Goal: Contribute content: Add original content to the website for others to see

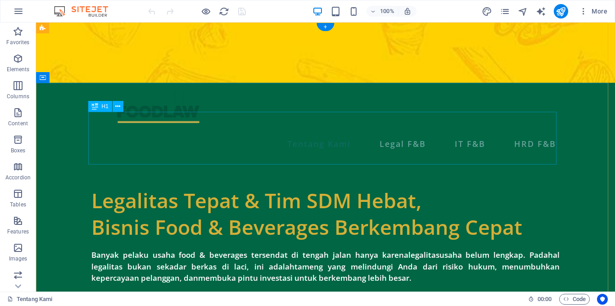
click at [234, 187] on div "Legalitas Tepat & Tim SDM Hebat, Bisnis Food & Beverages Berkembang Cepat" at bounding box center [325, 213] width 468 height 53
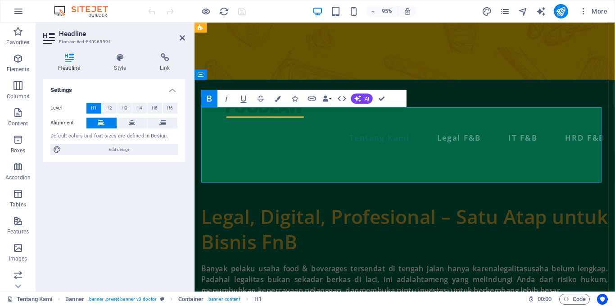
click at [206, 213] on strong "Legal, Digital, Profesional – Satu Atap untuk Bisnis FnB" at bounding box center [416, 240] width 428 height 54
click at [212, 213] on strong "Legal, Digital, Profesional – Satu Atap untuk Bisnis FnB" at bounding box center [416, 240] width 428 height 54
click at [265, 213] on strong "Legal, Digital, Profesional – Satu Atap untuk Bisnis FnB" at bounding box center [416, 240] width 428 height 54
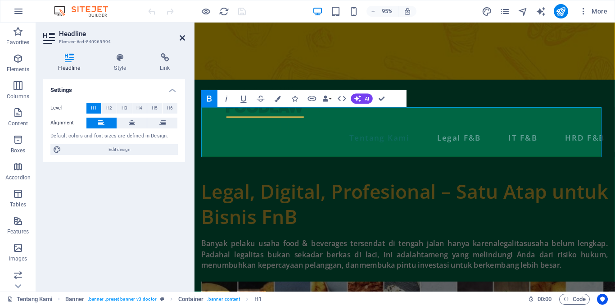
click at [183, 39] on icon at bounding box center [182, 37] width 5 height 7
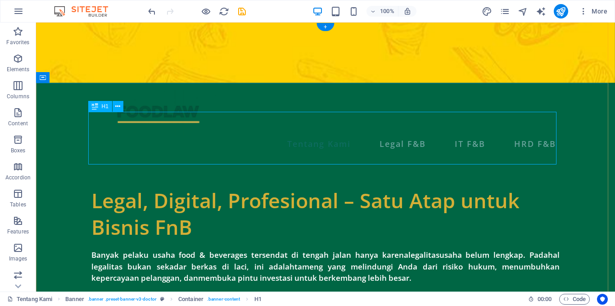
click at [460, 187] on div "Legal, Digital, Profesional – Satu Atap untuk Bisnis FnB" at bounding box center [325, 213] width 468 height 53
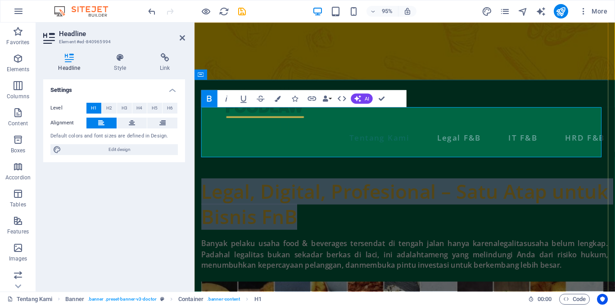
click at [474, 186] on strong "Legal, Digital, Profesional – Satu Atap untuk Bisnis FnB" at bounding box center [416, 213] width 428 height 54
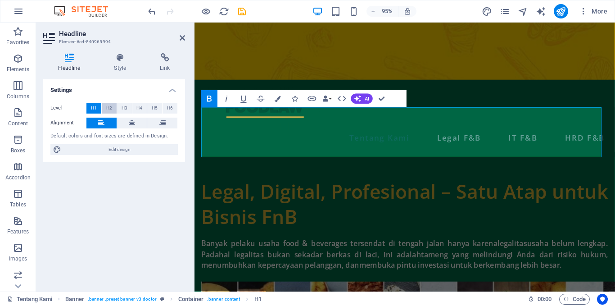
click at [107, 107] on span "H2" at bounding box center [109, 108] width 6 height 11
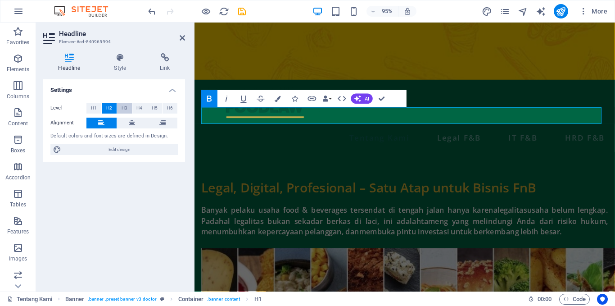
click at [121, 108] on button "H3" at bounding box center [124, 108] width 15 height 11
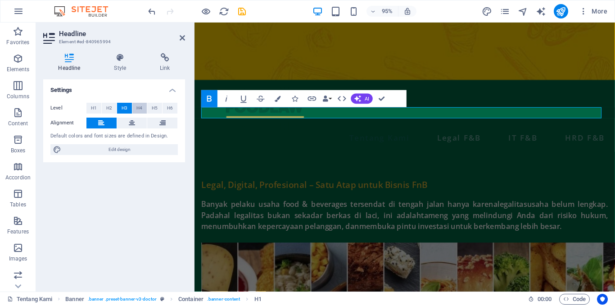
click at [135, 109] on button "H4" at bounding box center [139, 108] width 15 height 11
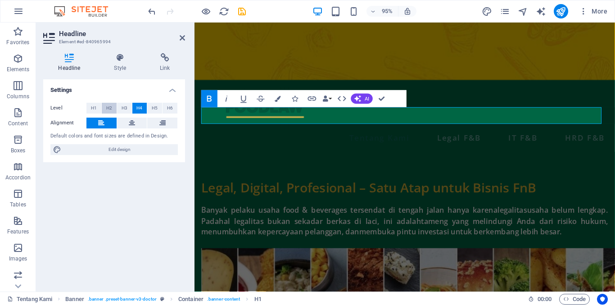
click at [108, 109] on span "H2" at bounding box center [109, 108] width 6 height 11
click at [167, 107] on span "H6" at bounding box center [170, 108] width 6 height 11
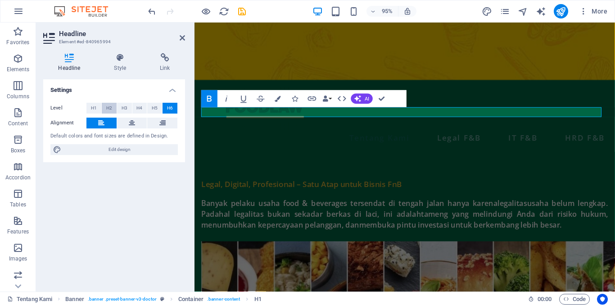
click at [111, 107] on span "H2" at bounding box center [109, 108] width 6 height 11
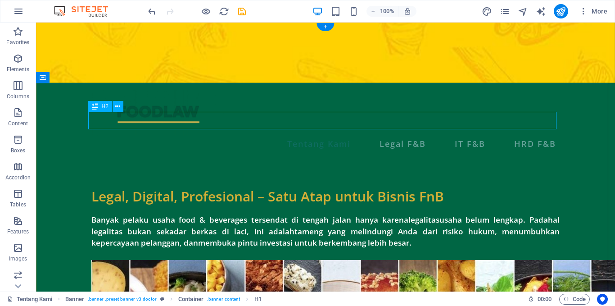
click at [427, 187] on div "Legal, Digital, Profesional – Satu Atap untuk Bisnis FnB" at bounding box center [325, 196] width 468 height 18
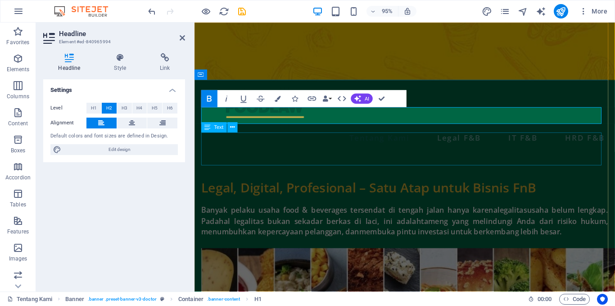
click at [296, 214] on div "Banyak pelaku usaha food & beverages tersendat di tengah jalan hanya karena leg…" at bounding box center [416, 231] width 428 height 35
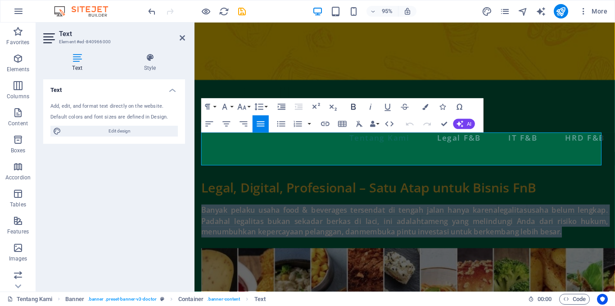
click at [353, 104] on icon "button" at bounding box center [353, 107] width 10 height 10
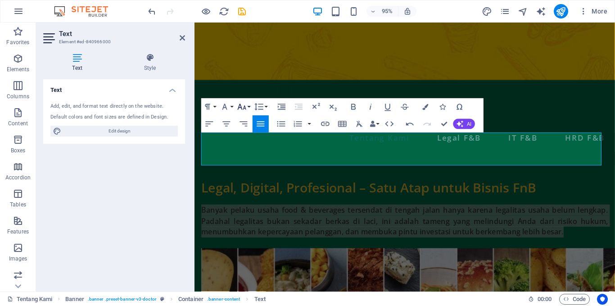
click at [249, 106] on button "Font Size" at bounding box center [243, 106] width 16 height 17
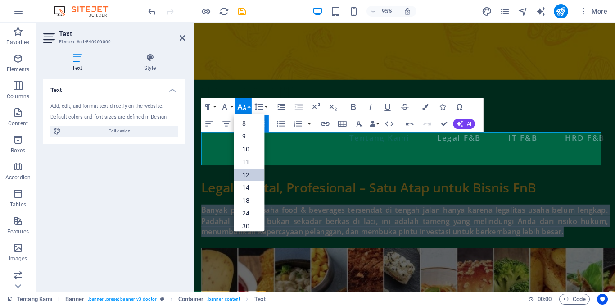
click at [247, 171] on link "12" at bounding box center [249, 174] width 31 height 13
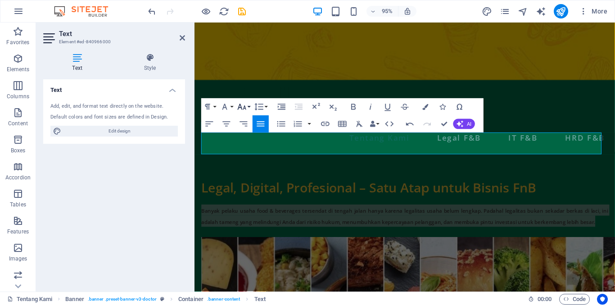
click at [248, 108] on button "Font Size" at bounding box center [243, 106] width 16 height 17
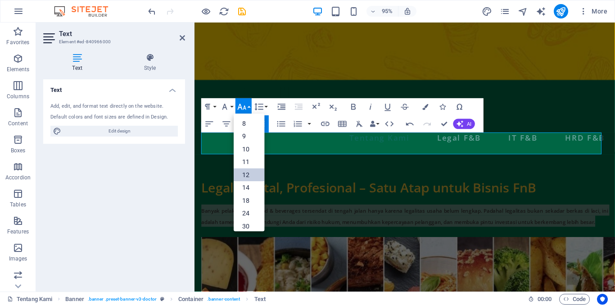
scroll to position [64, 0]
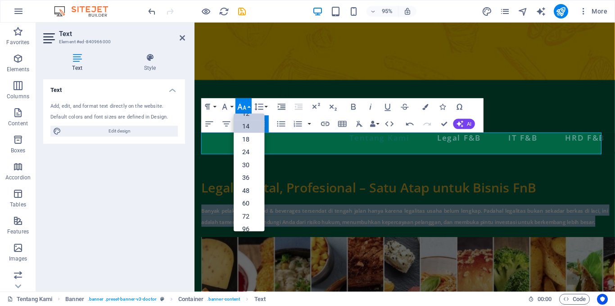
click at [249, 129] on link "14" at bounding box center [249, 126] width 31 height 13
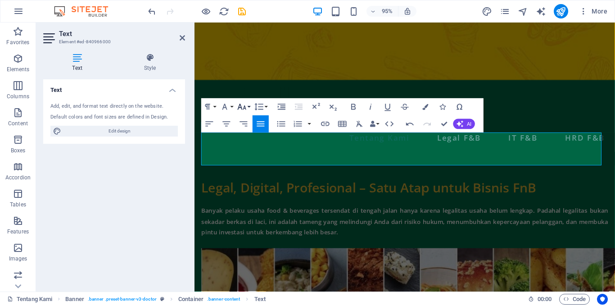
click at [250, 104] on button "Font Size" at bounding box center [243, 106] width 16 height 17
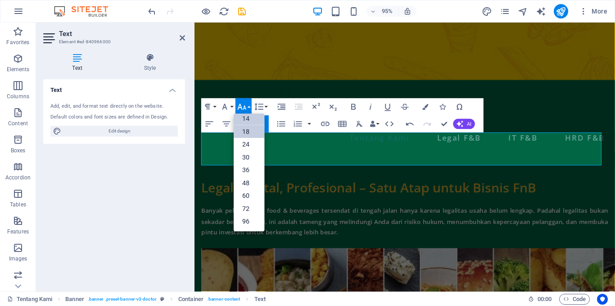
scroll to position [72, 0]
click at [246, 132] on link "18" at bounding box center [249, 131] width 31 height 13
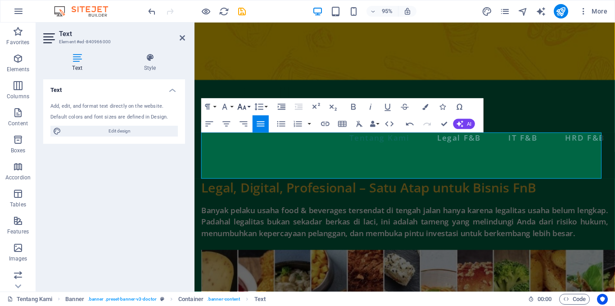
click at [250, 106] on button "Font Size" at bounding box center [243, 106] width 16 height 17
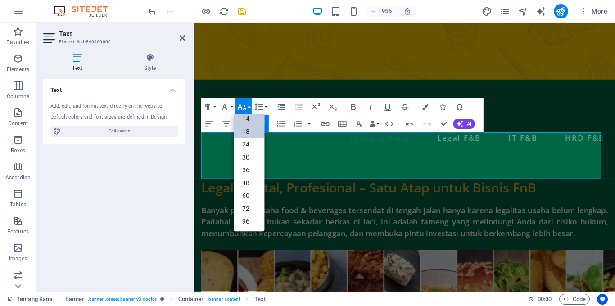
click at [249, 119] on link "14" at bounding box center [249, 119] width 31 height 13
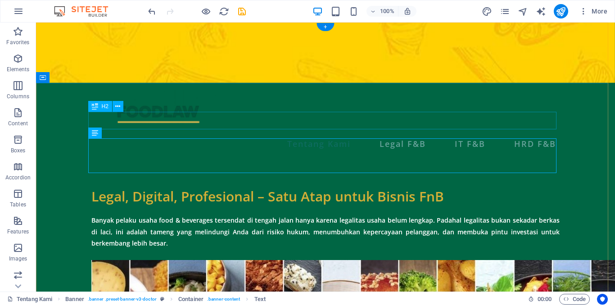
click at [409, 187] on div "Legal, Digital, Profesional – Satu Atap untuk Bisnis FnB" at bounding box center [325, 196] width 468 height 18
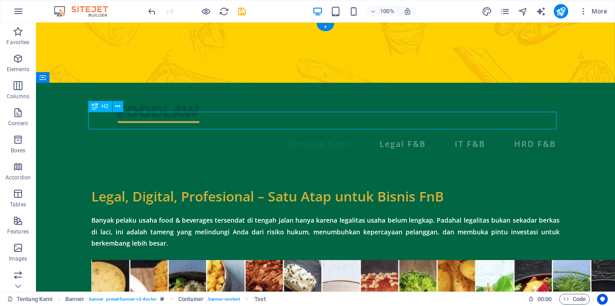
click at [409, 187] on div "Legal, Digital, Profesional – Satu Atap untuk Bisnis FnB" at bounding box center [325, 196] width 468 height 18
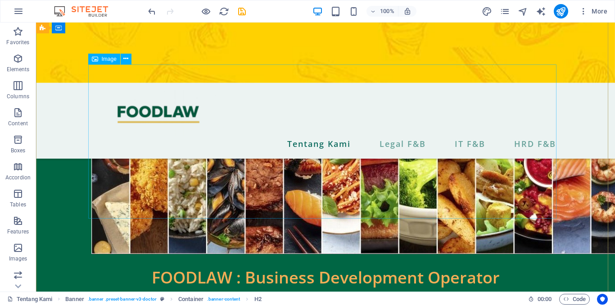
scroll to position [164, 0]
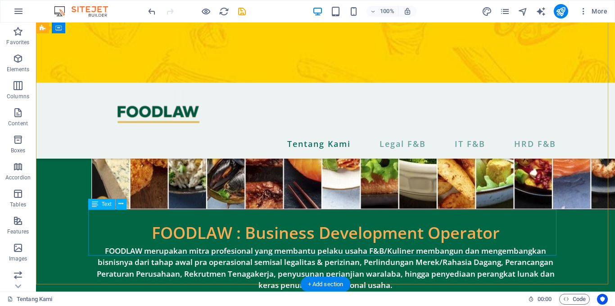
click at [323, 245] on div "FOODLAW merupakan mitra profesional yang membantu pelaku usaha F&B/Kuliner memb…" at bounding box center [325, 268] width 468 height 46
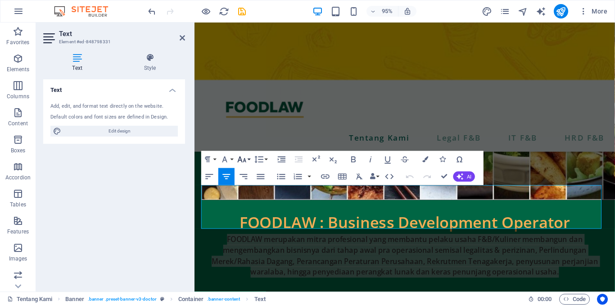
click at [251, 158] on button "Font Size" at bounding box center [243, 159] width 16 height 17
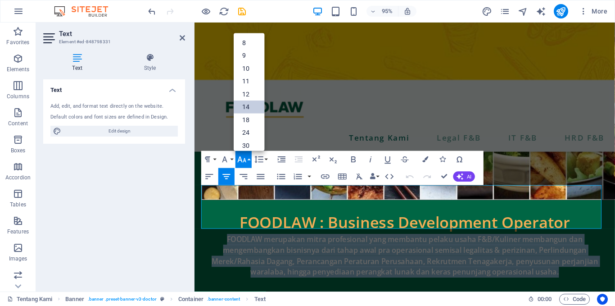
click at [250, 107] on link "14" at bounding box center [249, 107] width 31 height 13
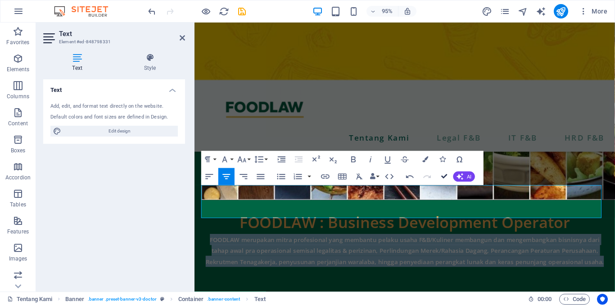
scroll to position [180, 0]
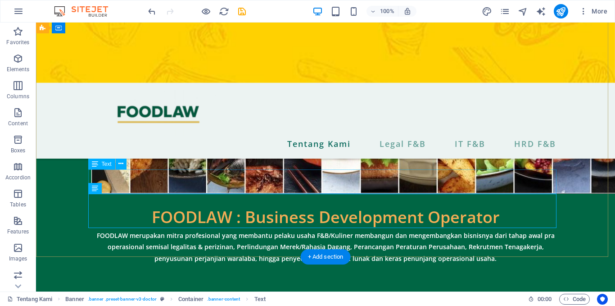
click at [486, 205] on div "FOODLAW : Business Development Operator" at bounding box center [325, 217] width 468 height 24
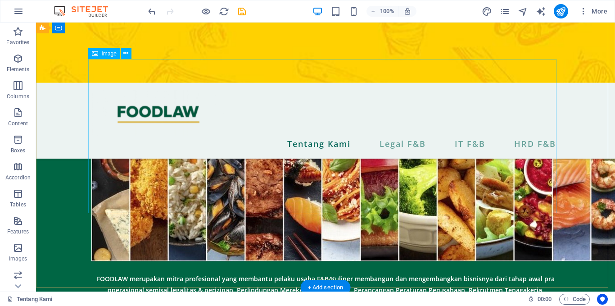
scroll to position [198, 0]
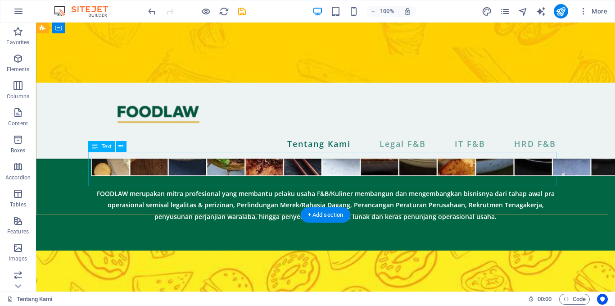
click at [193, 187] on div "FOODLAW merupakan mitra profesional yang membantu pelaku usaha F&B/Kuliner memb…" at bounding box center [325, 204] width 468 height 35
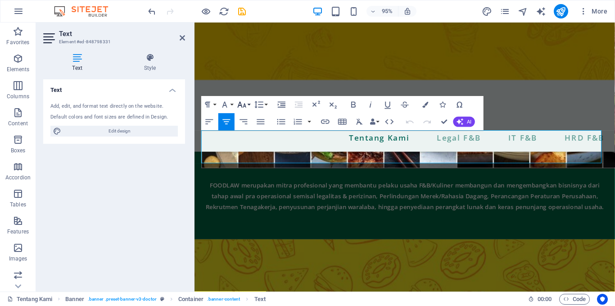
click at [249, 103] on button "Font Size" at bounding box center [243, 104] width 16 height 17
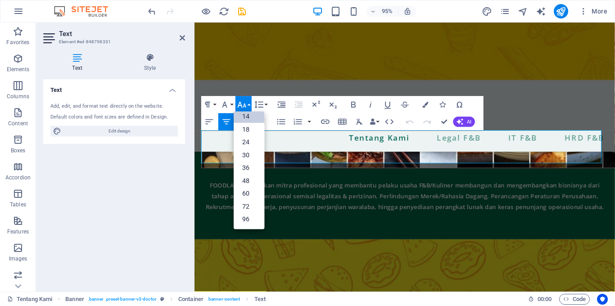
scroll to position [72, 0]
click at [431, 76] on figure at bounding box center [415, 53] width 442 height 60
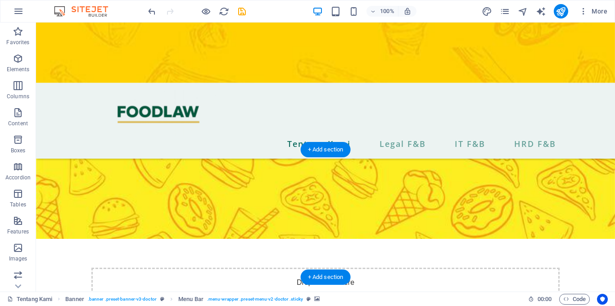
scroll to position [331, 0]
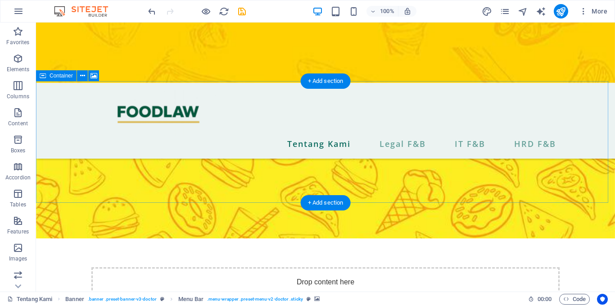
click at [139, 267] on div "Drop content here or Add elements Paste clipboard" at bounding box center [325, 299] width 468 height 64
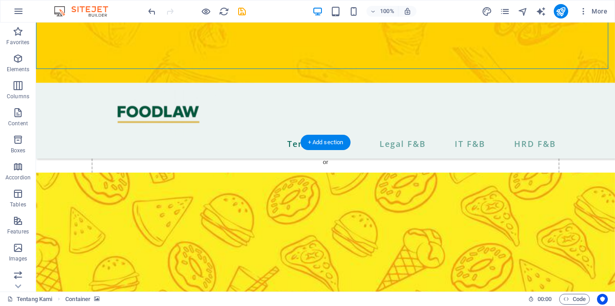
scroll to position [465, 0]
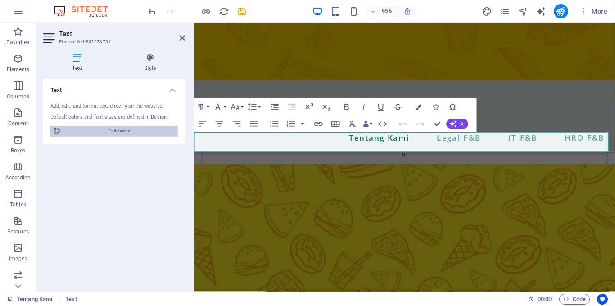
click at [135, 127] on span "Edit design" at bounding box center [119, 131] width 111 height 11
select select "px"
select select "600"
select select "px"
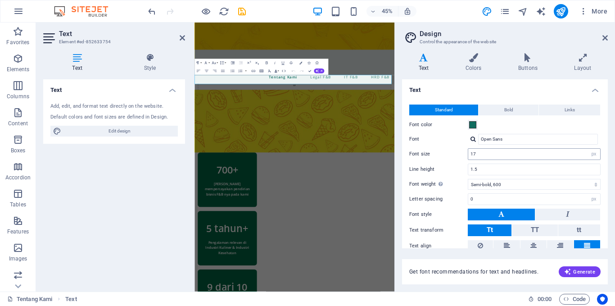
scroll to position [36, 0]
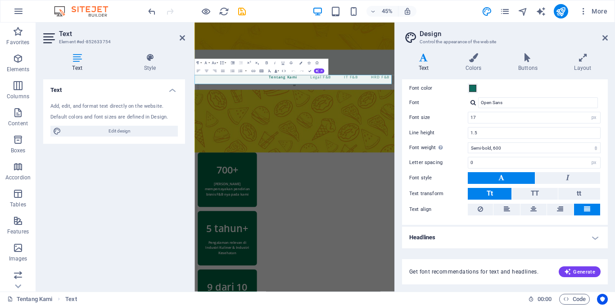
click at [501, 239] on h4 "Headlines" at bounding box center [505, 237] width 206 height 22
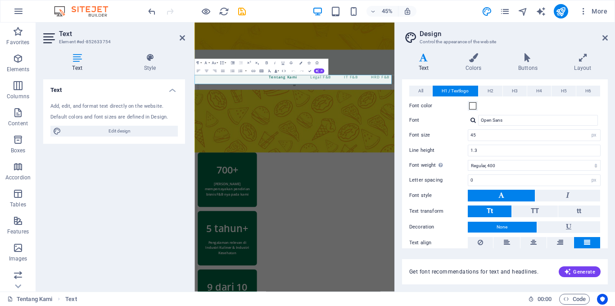
scroll to position [228, 0]
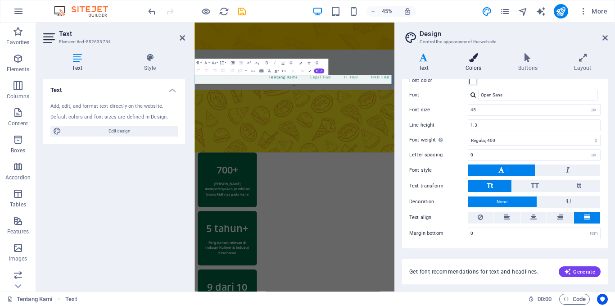
click at [478, 65] on h4 "Colors" at bounding box center [475, 62] width 53 height 19
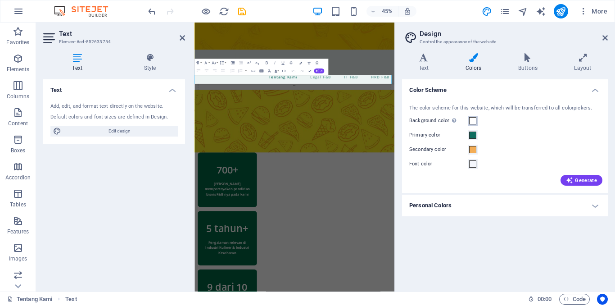
click at [473, 119] on span at bounding box center [472, 120] width 7 height 7
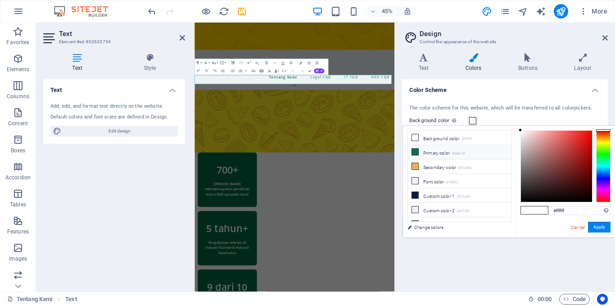
click at [456, 151] on small "#0e6c5f" at bounding box center [458, 153] width 13 height 6
type input "#0e6c5f"
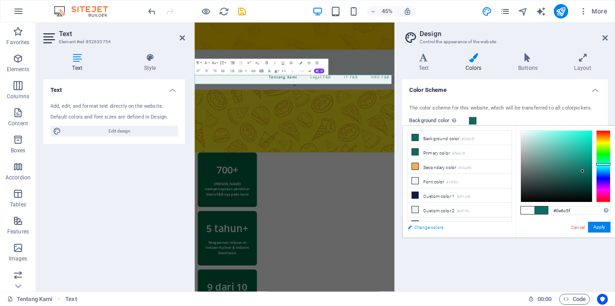
click at [437, 226] on link "Change colors" at bounding box center [455, 226] width 104 height 11
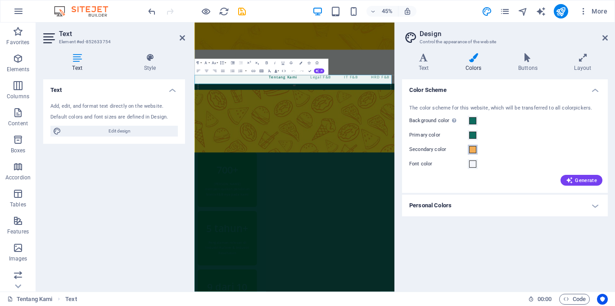
click at [471, 149] on span at bounding box center [472, 149] width 7 height 7
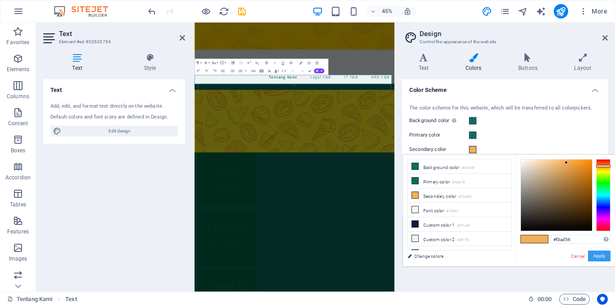
click at [597, 252] on button "Apply" at bounding box center [599, 255] width 23 height 11
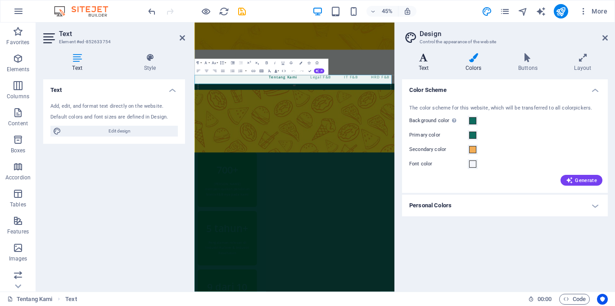
click at [421, 63] on h4 "Text" at bounding box center [425, 62] width 47 height 19
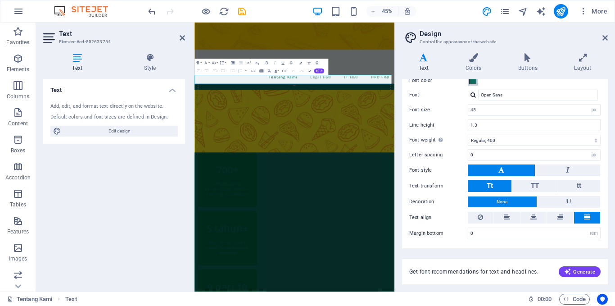
click at [473, 80] on span at bounding box center [472, 80] width 7 height 7
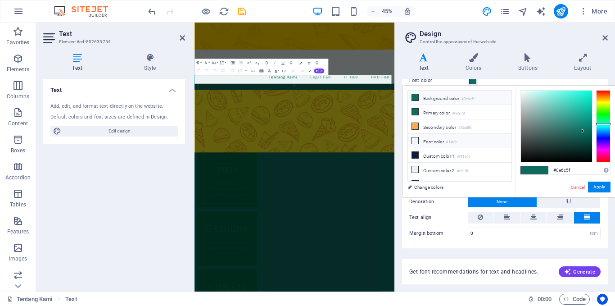
click at [417, 142] on span at bounding box center [414, 140] width 7 height 7
type input "#f4f6fc"
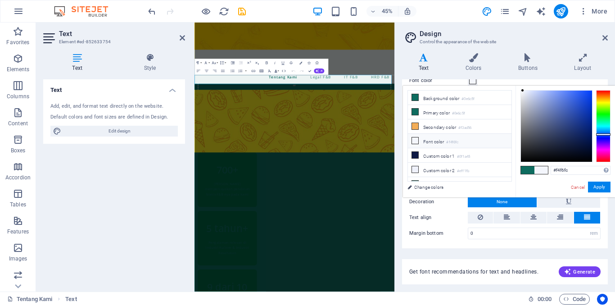
click at [413, 140] on icon at bounding box center [415, 140] width 6 height 6
click at [603, 184] on button "Apply" at bounding box center [599, 186] width 23 height 11
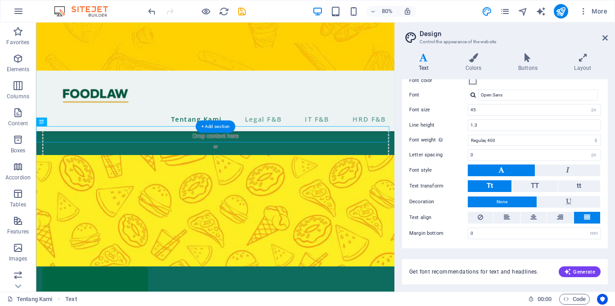
scroll to position [453, 0]
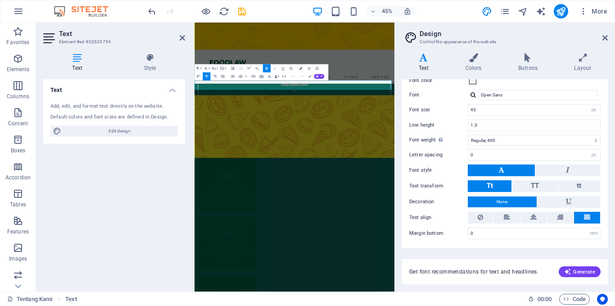
click at [299, 68] on icon "button" at bounding box center [300, 68] width 3 height 3
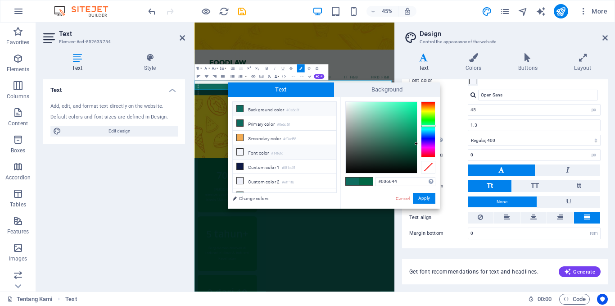
click at [260, 153] on li "Font color #f4f6fc" at bounding box center [285, 152] width 104 height 14
type input "#f4f6fc"
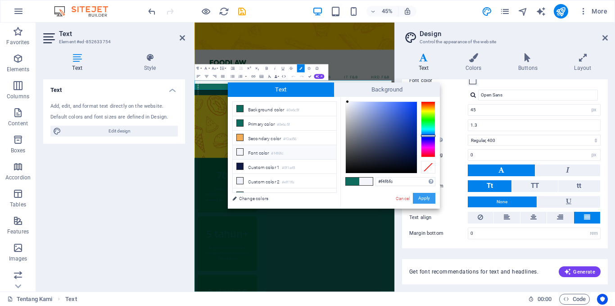
click at [418, 197] on button "Apply" at bounding box center [424, 198] width 23 height 11
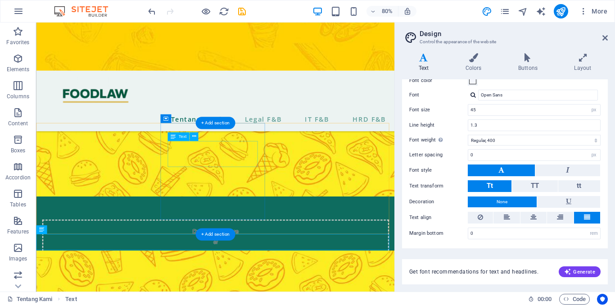
scroll to position [318, 0]
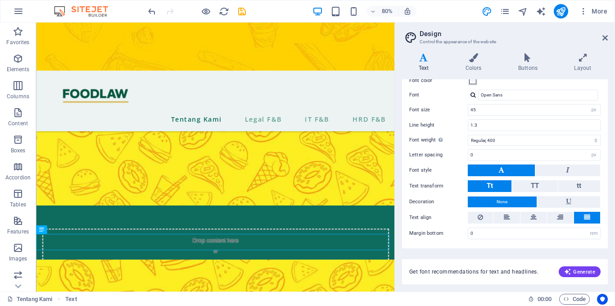
click at [608, 39] on aside "Design Control the appearance of the website Variants Text Colors Buttons Layou…" at bounding box center [504, 157] width 221 height 269
click at [605, 37] on icon at bounding box center [604, 37] width 5 height 7
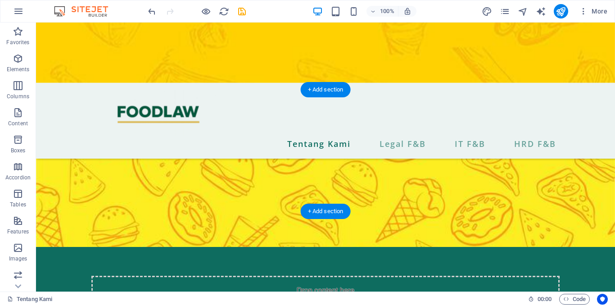
scroll to position [385, 0]
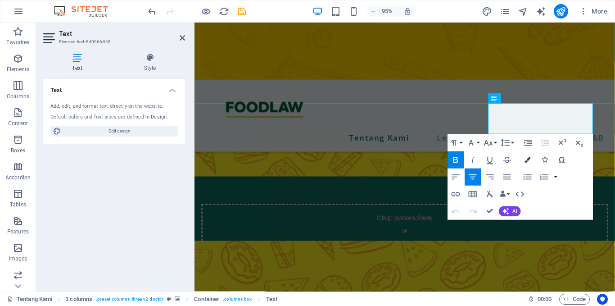
click at [527, 158] on icon "button" at bounding box center [527, 160] width 6 height 6
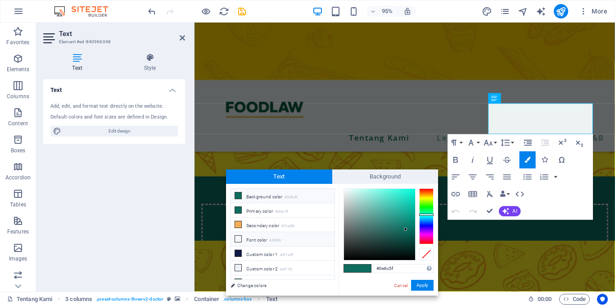
click at [263, 235] on li "Font color #f4f6fc" at bounding box center [283, 239] width 104 height 14
type input "#f4f6fc"
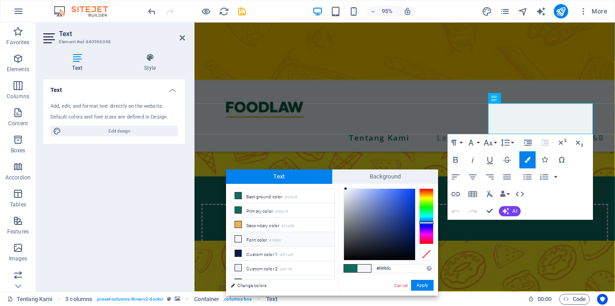
click at [263, 239] on li "Font color #f4f6fc" at bounding box center [283, 239] width 104 height 14
click at [423, 285] on button "Apply" at bounding box center [422, 284] width 23 height 11
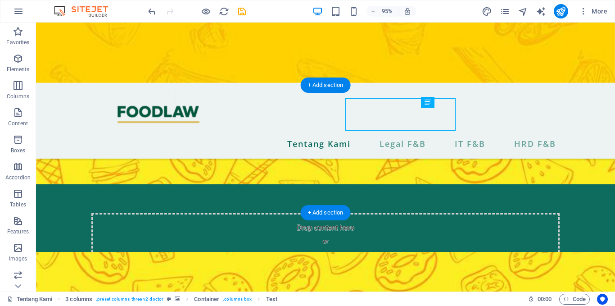
scroll to position [395, 0]
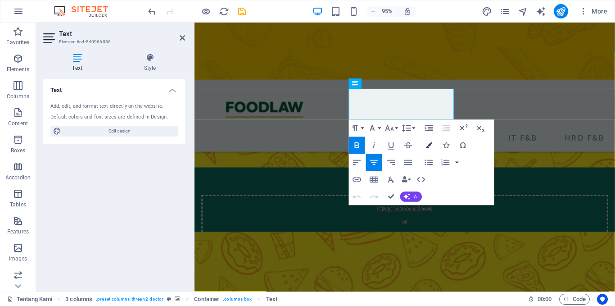
click at [429, 147] on icon "button" at bounding box center [429, 145] width 6 height 6
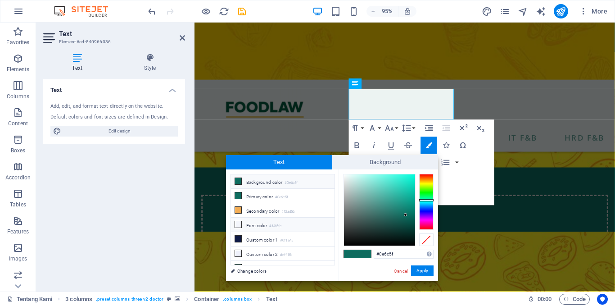
click at [239, 222] on icon at bounding box center [238, 224] width 6 height 6
type input "#f4f6fc"
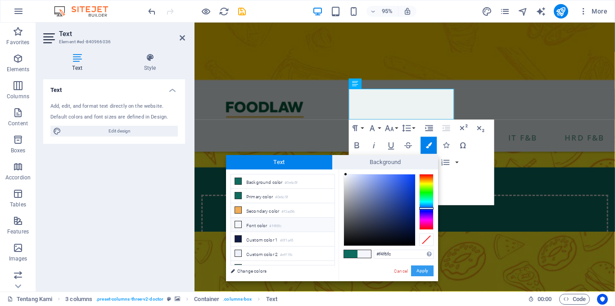
click at [428, 270] on button "Apply" at bounding box center [422, 270] width 23 height 11
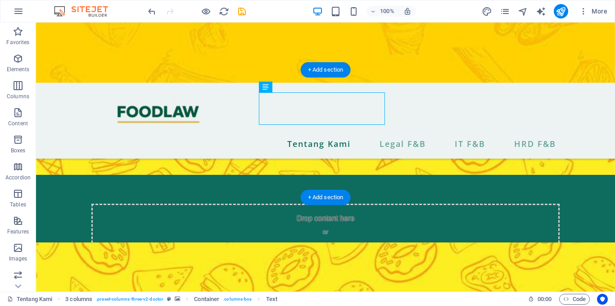
scroll to position [410, 0]
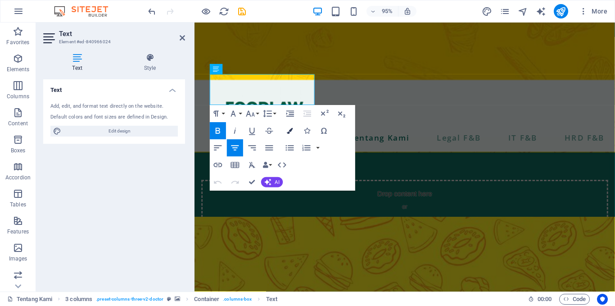
click at [288, 127] on button "Colors" at bounding box center [290, 130] width 16 height 17
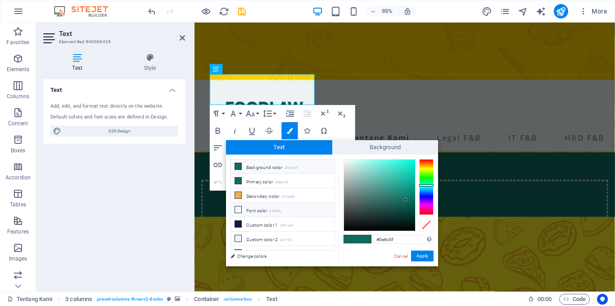
click at [239, 206] on icon at bounding box center [238, 209] width 6 height 6
type input "#f4f6fc"
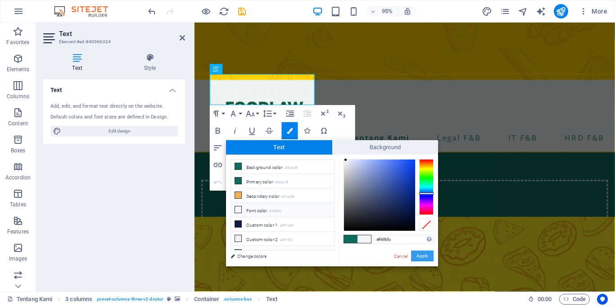
click at [422, 253] on button "Apply" at bounding box center [422, 255] width 23 height 11
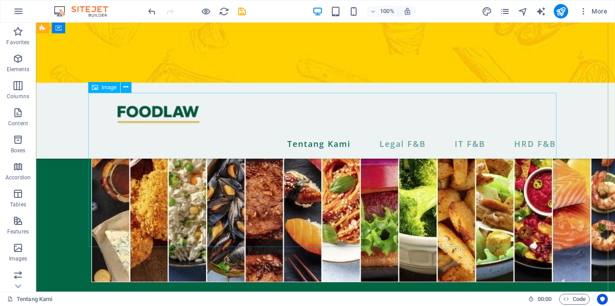
scroll to position [0, 0]
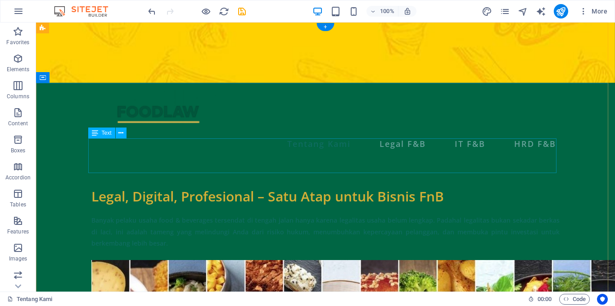
click at [351, 214] on div "Banyak pelaku usaha food & beverages tersendat di tengah jalan hanya karena leg…" at bounding box center [325, 231] width 468 height 35
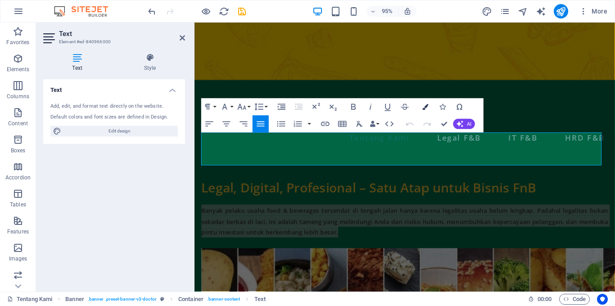
click at [425, 108] on icon "button" at bounding box center [425, 107] width 6 height 6
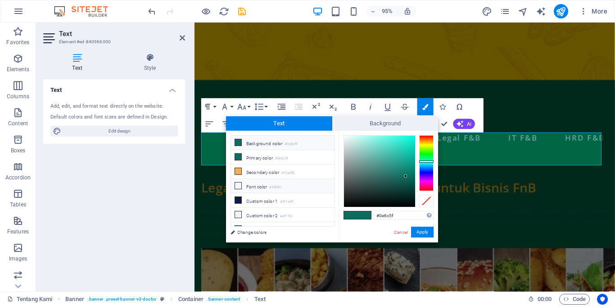
click at [254, 184] on li "Font color #f4f6fc" at bounding box center [283, 186] width 104 height 14
type input "#f4f6fc"
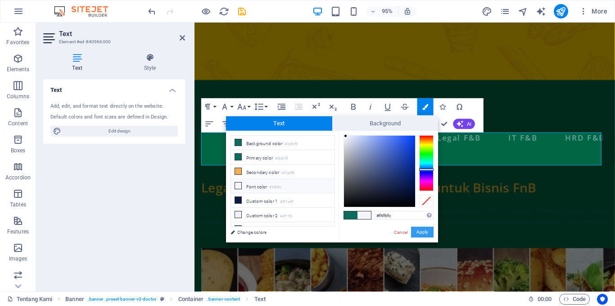
click at [423, 228] on button "Apply" at bounding box center [422, 231] width 23 height 11
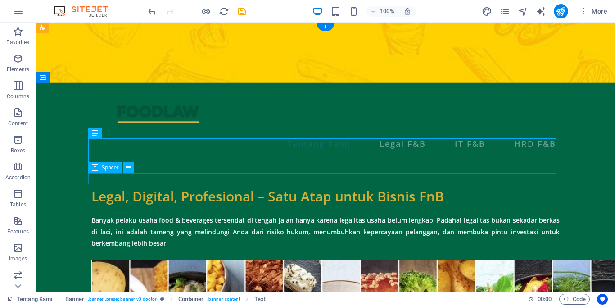
click at [486, 248] on div at bounding box center [325, 253] width 468 height 11
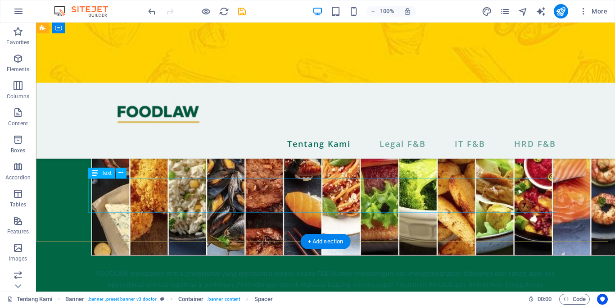
scroll to position [171, 0]
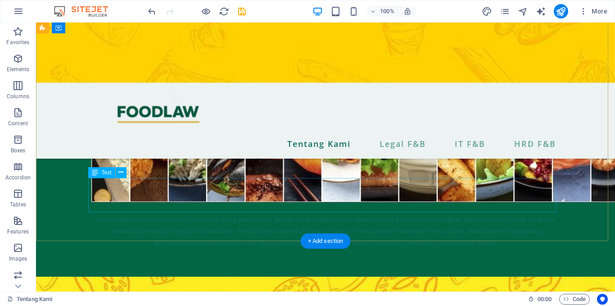
click at [367, 213] on div "FOODLAW merupakan mitra profesional yang membantu pelaku usaha F&B/Kuliner memb…" at bounding box center [325, 230] width 468 height 35
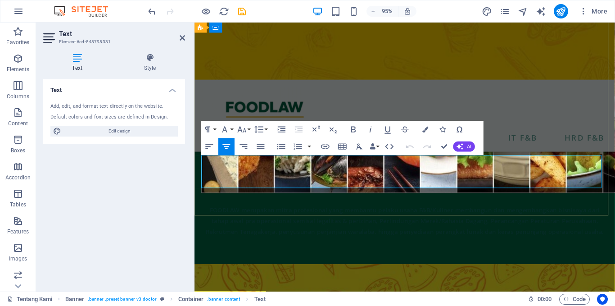
click at [376, 215] on span "FOODLAW merupakan mitra profesional yang membantu pelaku usaha F&B/Kuliner memb…" at bounding box center [415, 231] width 419 height 32
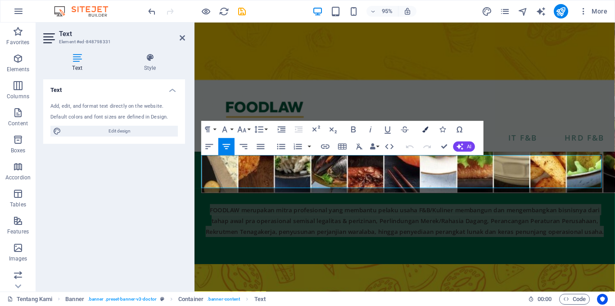
click at [423, 130] on icon "button" at bounding box center [425, 129] width 6 height 6
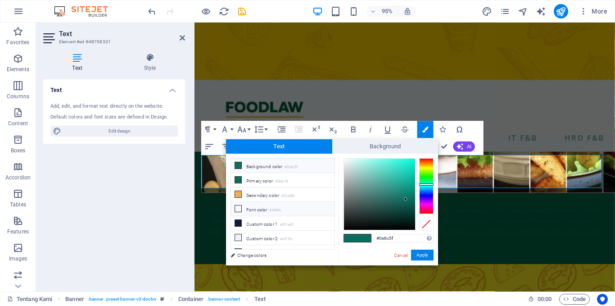
click at [234, 206] on li "Font color #f4f6fc" at bounding box center [283, 209] width 104 height 14
type input "#f4f6fc"
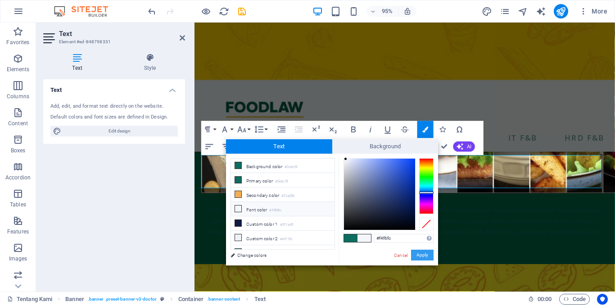
click at [414, 251] on button "Apply" at bounding box center [422, 254] width 23 height 11
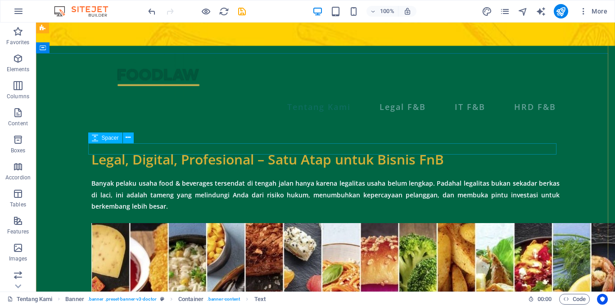
scroll to position [27, 0]
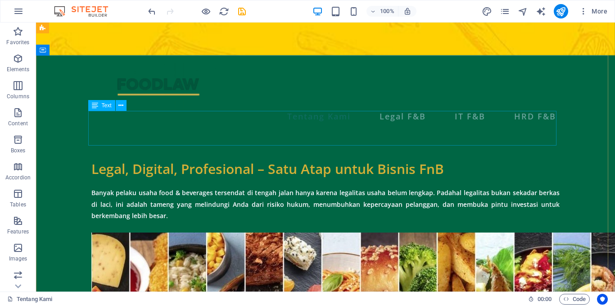
click at [424, 186] on div "Banyak pelaku usaha food & beverages tersendat di tengah jalan hanya karena leg…" at bounding box center [325, 203] width 468 height 35
click at [407, 186] on div "Banyak pelaku usaha food & beverages tersendat di tengah jalan hanya karena leg…" at bounding box center [325, 203] width 468 height 35
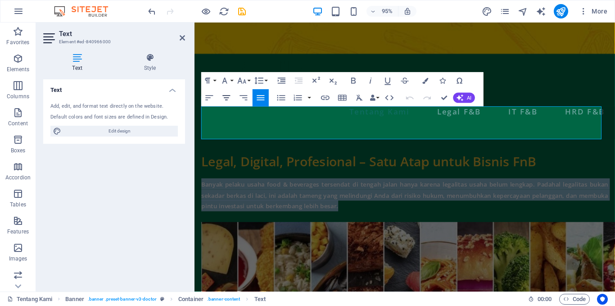
click at [230, 95] on icon "button" at bounding box center [226, 98] width 10 height 10
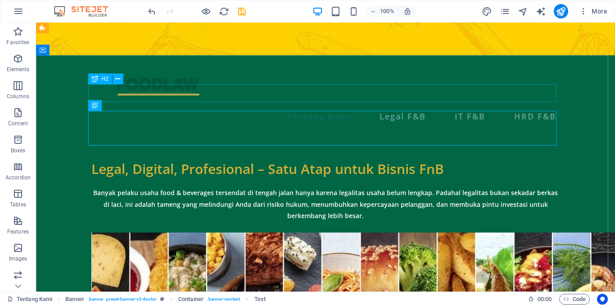
click at [418, 160] on div "Legal, Digital, Profesional – Satu Atap untuk Bisnis FnB" at bounding box center [325, 169] width 468 height 18
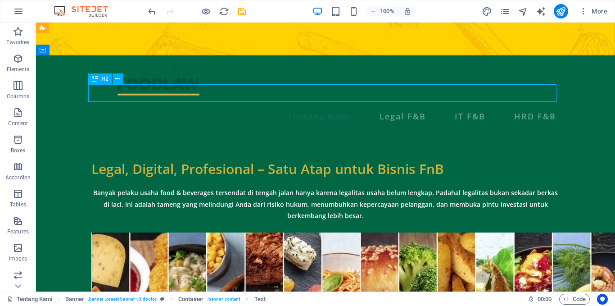
click at [418, 160] on div "Legal, Digital, Profesional – Satu Atap untuk Bisnis FnB" at bounding box center [325, 169] width 468 height 18
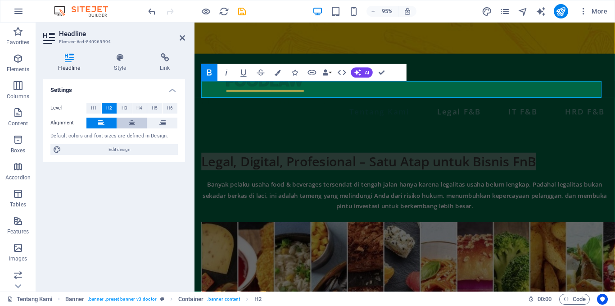
click at [133, 123] on icon at bounding box center [132, 122] width 6 height 11
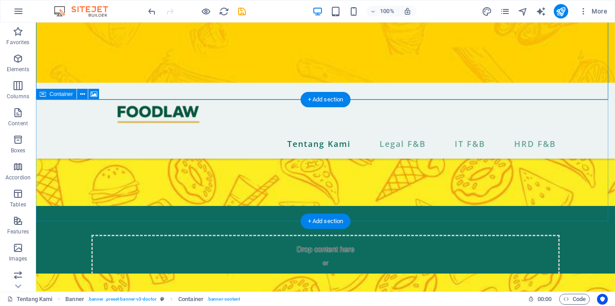
scroll to position [365, 0]
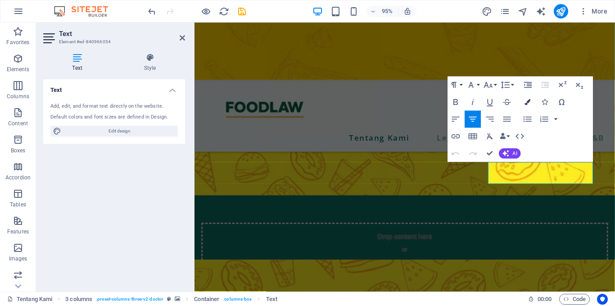
click at [527, 105] on button "Colors" at bounding box center [527, 101] width 16 height 17
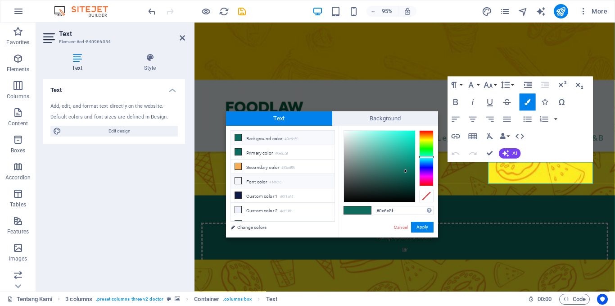
click at [246, 177] on li "Font color #f4f6fc" at bounding box center [283, 181] width 104 height 14
type input "#f4f6fc"
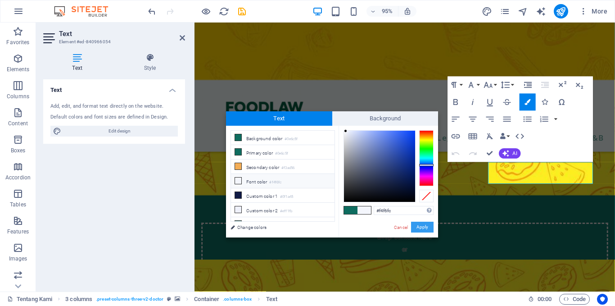
click at [425, 226] on button "Apply" at bounding box center [422, 226] width 23 height 11
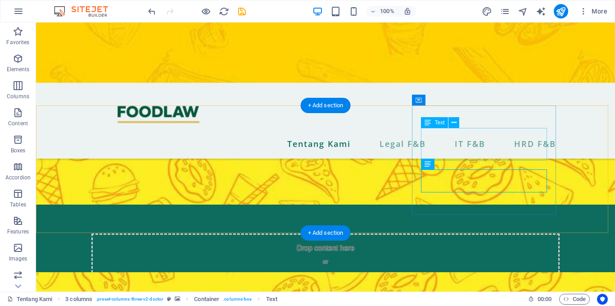
scroll to position [374, 0]
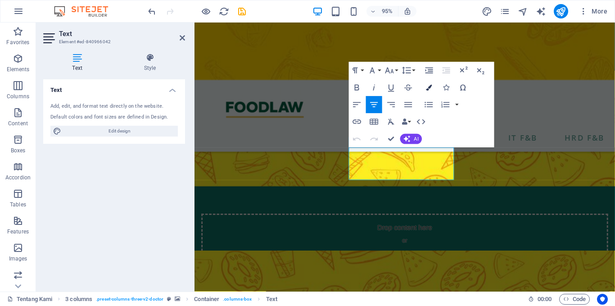
click at [428, 85] on icon "button" at bounding box center [429, 88] width 6 height 6
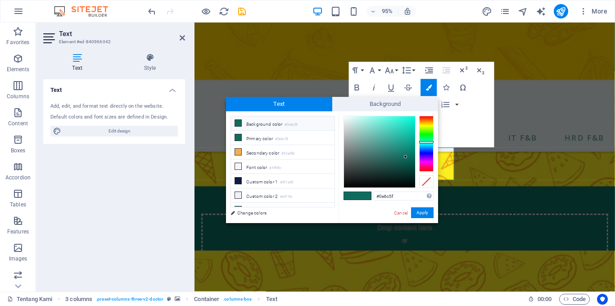
click at [450, 142] on div "Paragraph Format Normal Heading 1 Heading 2 Heading 3 Heading 4 Heading 5 Headi…" at bounding box center [421, 105] width 145 height 86
click at [240, 164] on icon at bounding box center [238, 166] width 6 height 6
type input "#f4f6fc"
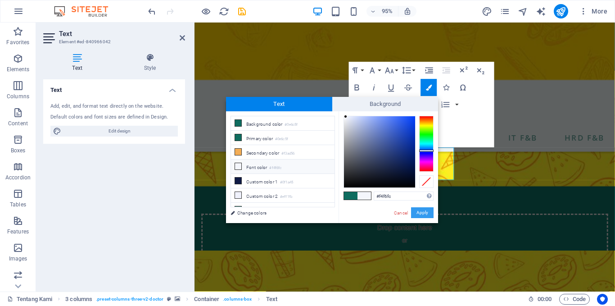
click at [428, 209] on button "Apply" at bounding box center [422, 212] width 23 height 11
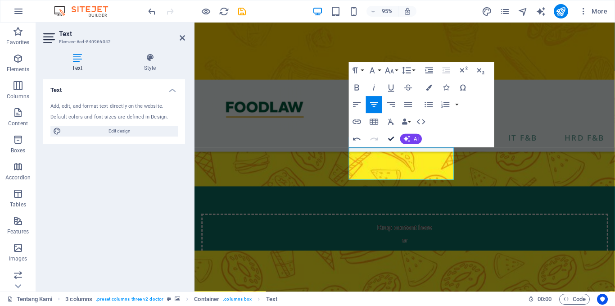
scroll to position [390, 0]
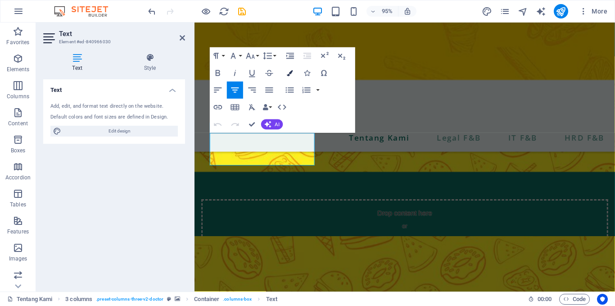
click at [292, 73] on icon "button" at bounding box center [290, 73] width 6 height 6
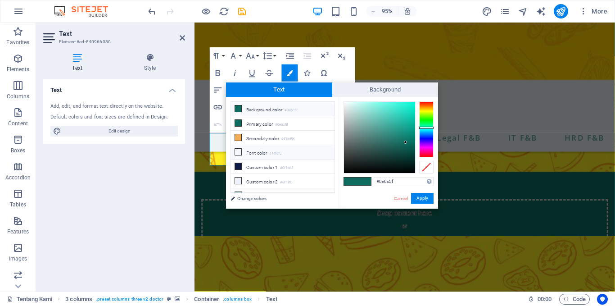
click at [239, 149] on icon at bounding box center [238, 152] width 6 height 6
type input "#f4f6fc"
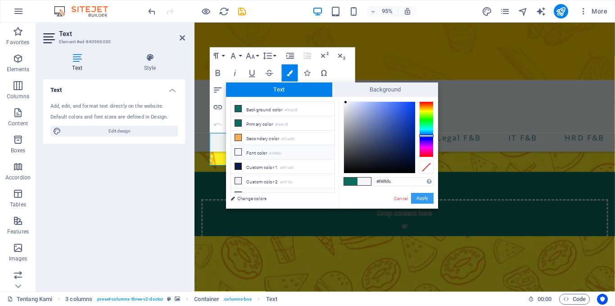
click at [431, 196] on button "Apply" at bounding box center [422, 198] width 23 height 11
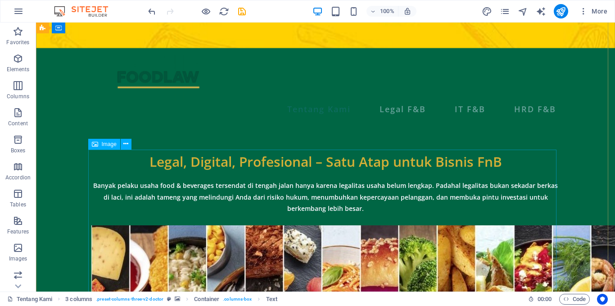
scroll to position [0, 0]
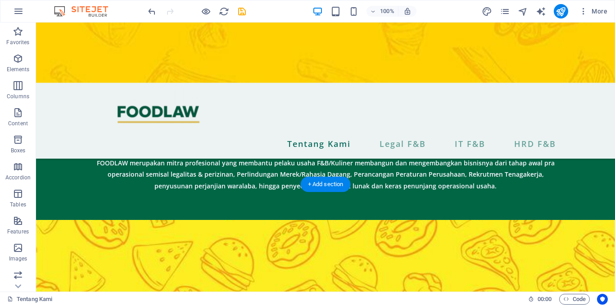
click at [382, 220] on figure at bounding box center [325, 281] width 579 height 122
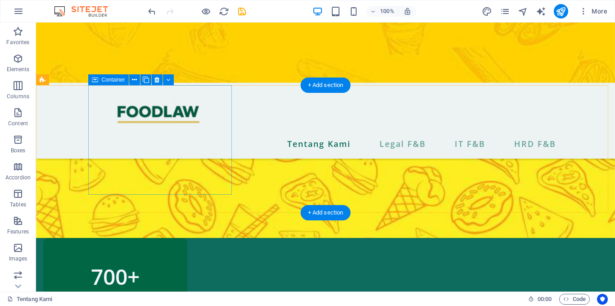
scroll to position [532, 0]
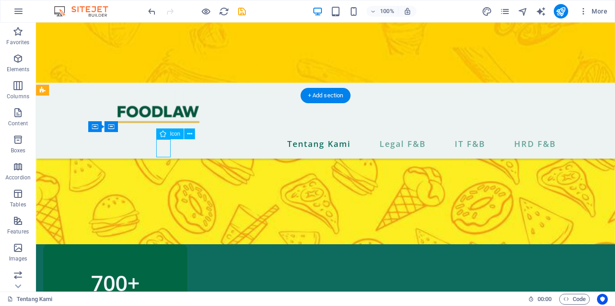
select select "xMidYMid"
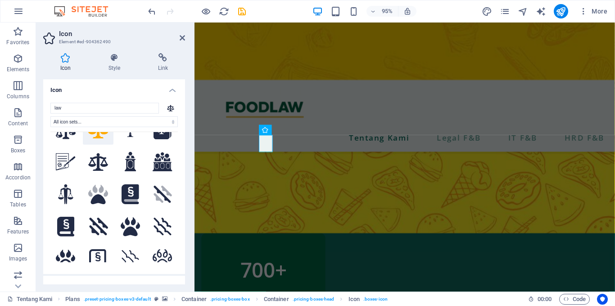
scroll to position [0, 0]
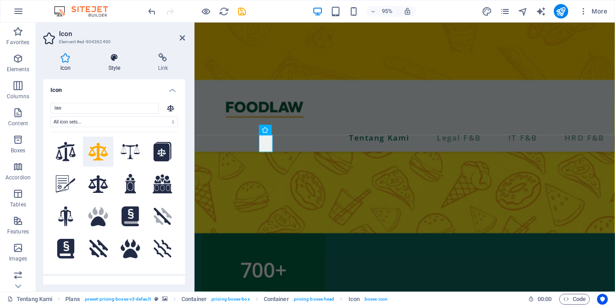
click at [115, 58] on icon at bounding box center [114, 57] width 46 height 9
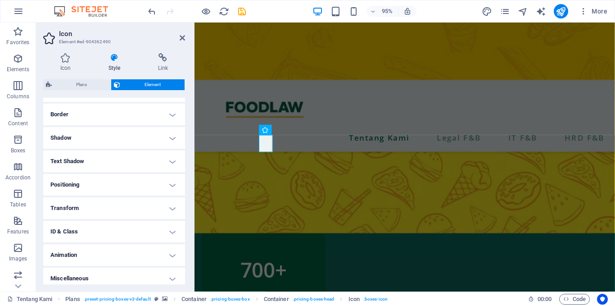
scroll to position [189, 0]
click at [89, 189] on h4 "Positioning" at bounding box center [114, 185] width 142 height 22
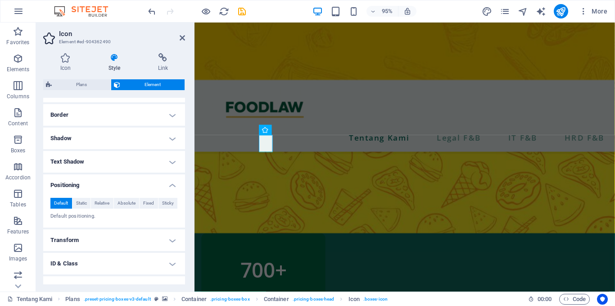
click at [89, 189] on h4 "Positioning" at bounding box center [114, 182] width 142 height 16
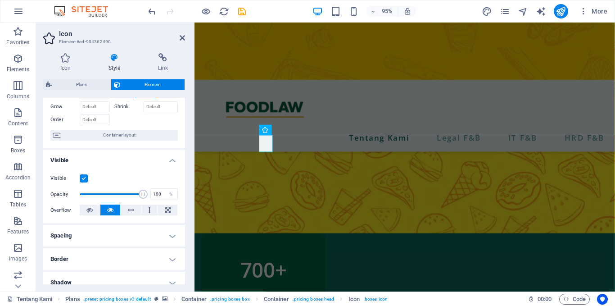
scroll to position [44, 0]
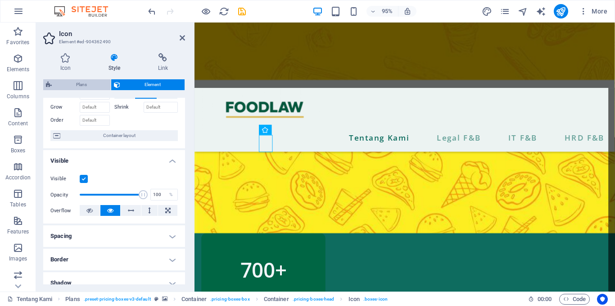
click at [92, 89] on span "Plans" at bounding box center [81, 84] width 54 height 11
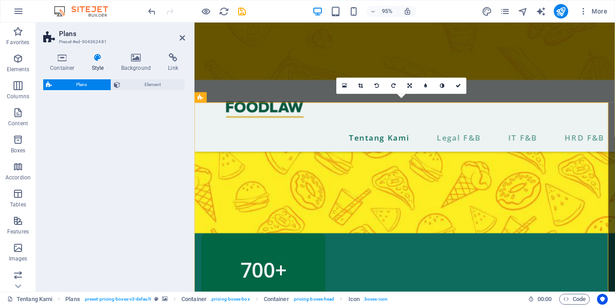
select select "rem"
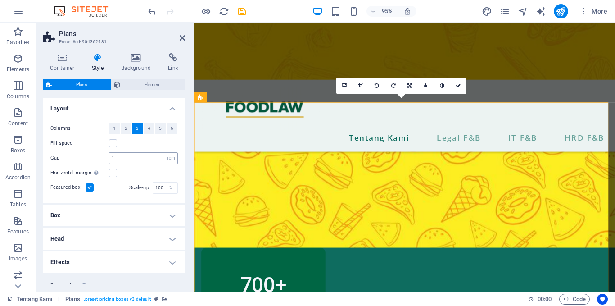
scroll to position [25, 0]
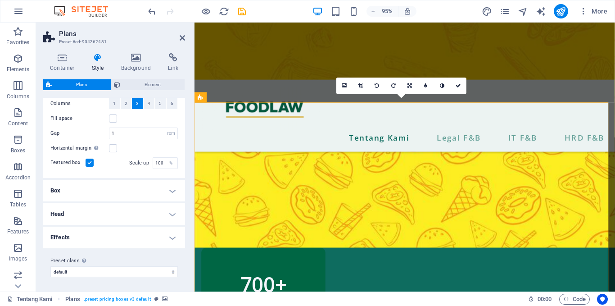
click at [90, 162] on label at bounding box center [90, 162] width 8 height 8
click at [0, 0] on input "Featured box" at bounding box center [0, 0] width 0 height 0
click at [90, 162] on label at bounding box center [90, 163] width 8 height 8
click at [0, 0] on input "Featured box" at bounding box center [0, 0] width 0 height 0
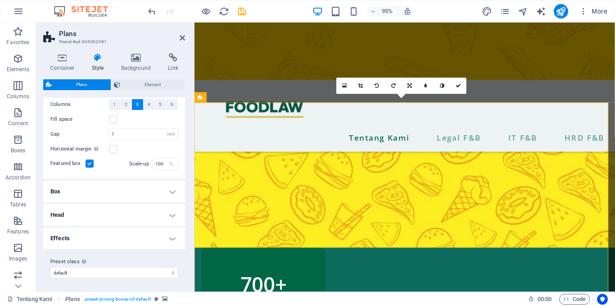
scroll to position [25, 0]
click at [138, 71] on h4 "Background" at bounding box center [137, 62] width 47 height 19
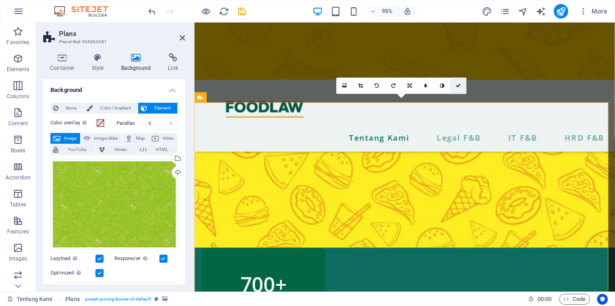
click at [463, 78] on link at bounding box center [458, 86] width 16 height 16
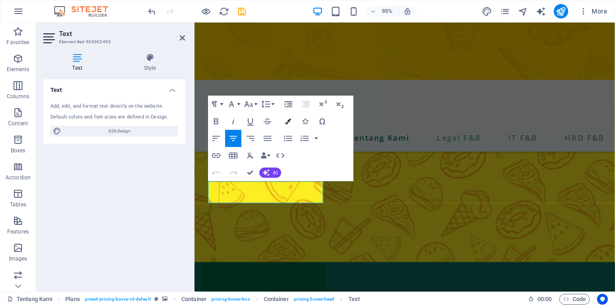
click at [288, 118] on icon "button" at bounding box center [288, 121] width 6 height 6
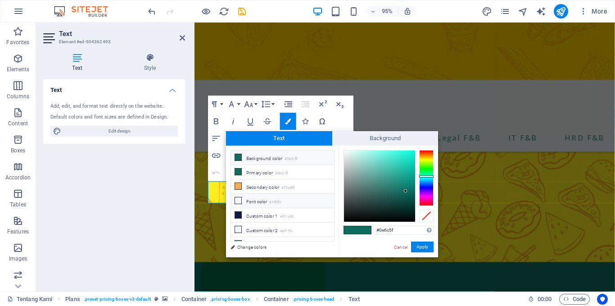
click at [247, 197] on li "Font color #f4f6fc" at bounding box center [283, 201] width 104 height 14
type input "#f4f6fc"
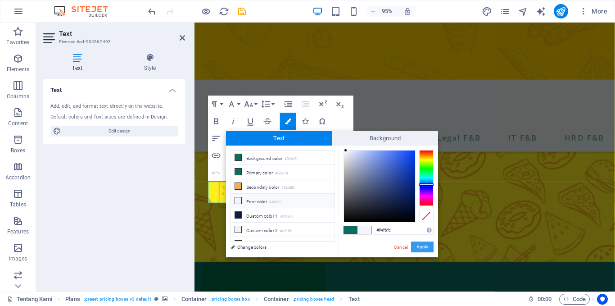
click at [423, 245] on button "Apply" at bounding box center [422, 246] width 23 height 11
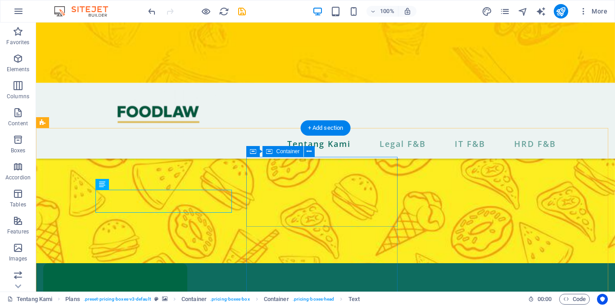
scroll to position [500, 0]
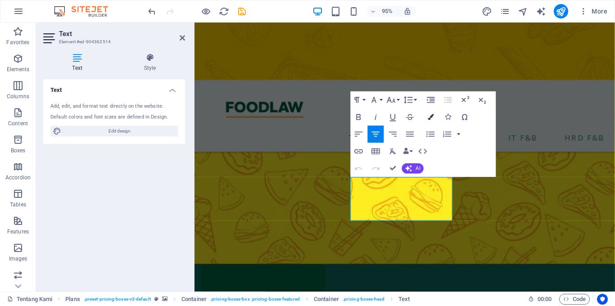
click at [433, 119] on icon "button" at bounding box center [431, 117] width 6 height 6
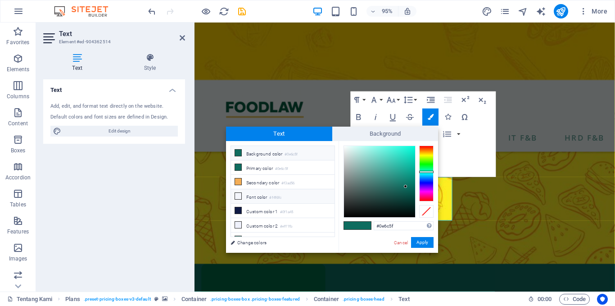
click at [274, 195] on small "#f4f6fc" at bounding box center [275, 197] width 12 height 6
type input "#f4f6fc"
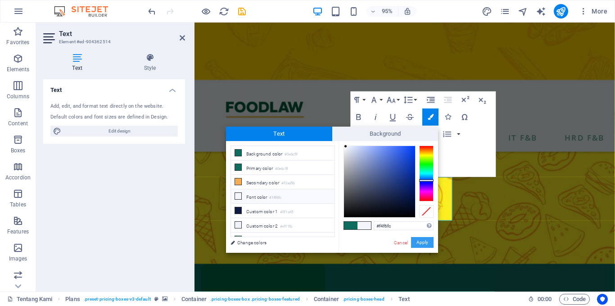
click at [423, 242] on button "Apply" at bounding box center [422, 242] width 23 height 11
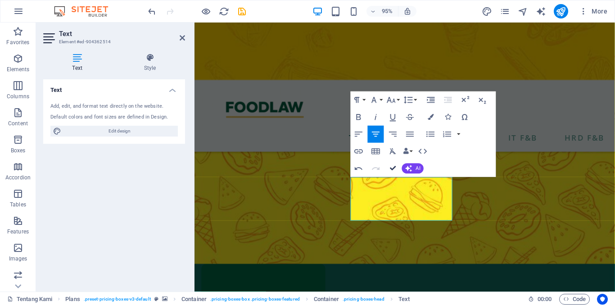
scroll to position [504, 0]
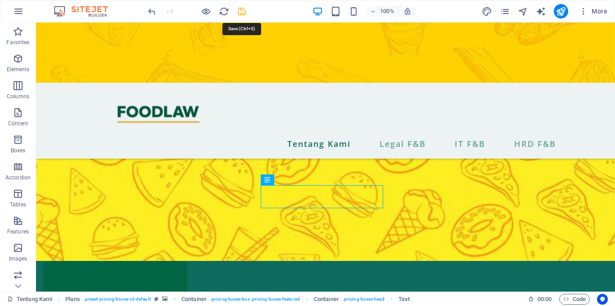
click at [244, 9] on icon "save" at bounding box center [242, 11] width 10 height 10
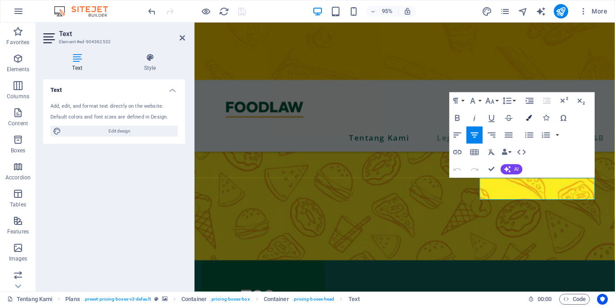
click at [531, 124] on button "Colors" at bounding box center [529, 117] width 16 height 17
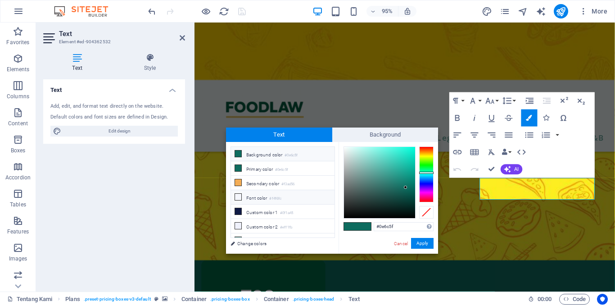
click at [243, 191] on li "Font color #f4f6fc" at bounding box center [283, 197] width 104 height 14
type input "#f4f6fc"
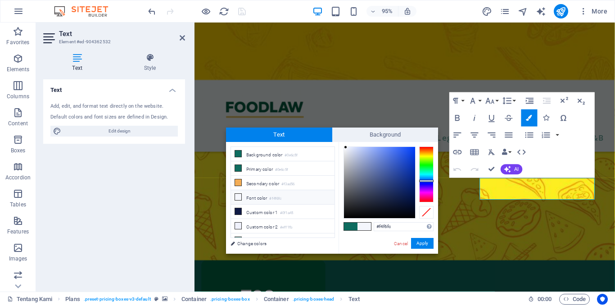
click at [240, 198] on icon at bounding box center [238, 197] width 6 height 6
click at [240, 199] on li "Font color #f4f6fc" at bounding box center [283, 197] width 104 height 14
click at [430, 239] on button "Apply" at bounding box center [422, 243] width 23 height 11
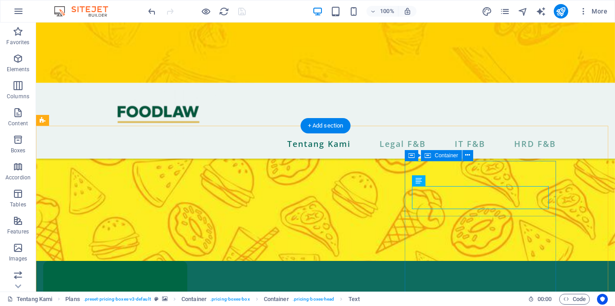
scroll to position [502, 0]
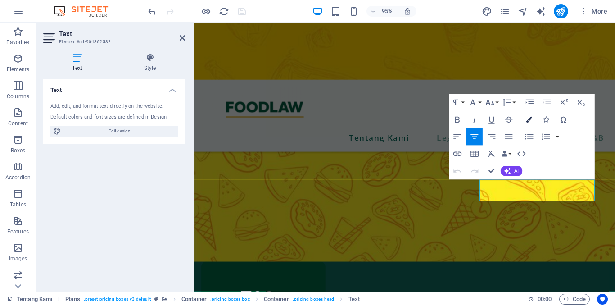
click at [529, 122] on button "Colors" at bounding box center [529, 119] width 16 height 17
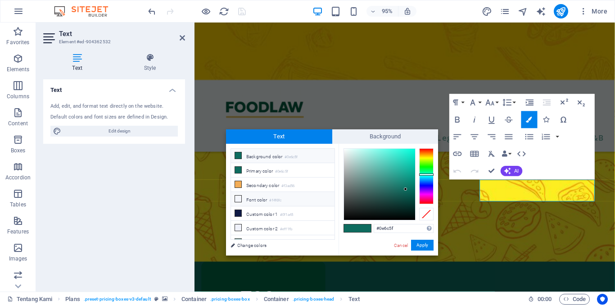
click at [238, 198] on icon at bounding box center [238, 198] width 6 height 6
type input "#f4f6fc"
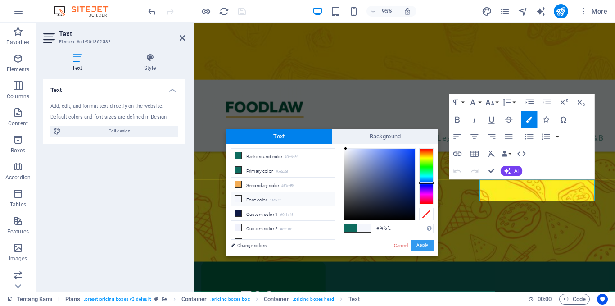
click at [416, 241] on button "Apply" at bounding box center [422, 244] width 23 height 11
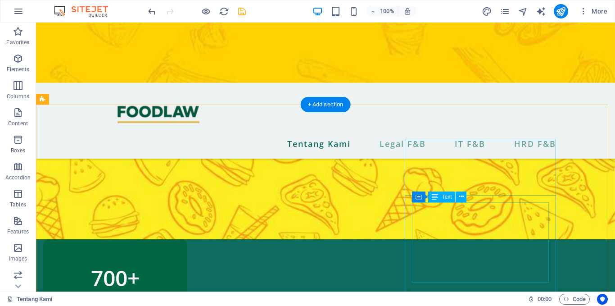
scroll to position [522, 0]
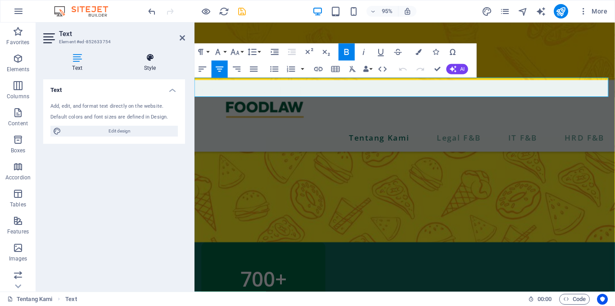
click at [143, 59] on icon at bounding box center [150, 57] width 70 height 9
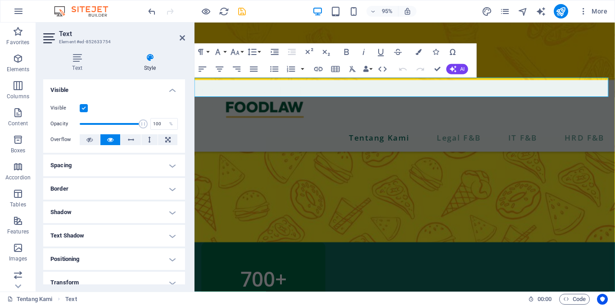
scroll to position [79, 0]
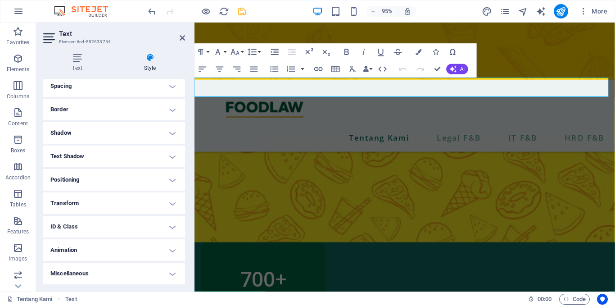
click at [178, 38] on header "Text Element #ed-852633754" at bounding box center [114, 34] width 142 height 23
click at [183, 36] on icon at bounding box center [182, 37] width 5 height 7
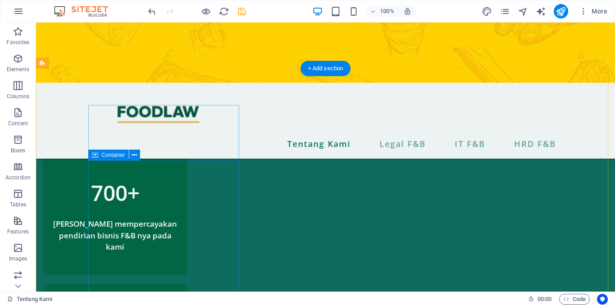
scroll to position [559, 0]
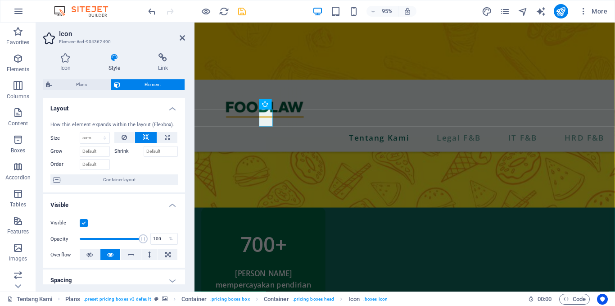
click at [161, 114] on div "How this element expands within the layout (Flexbox). Size Default auto px % 1/…" at bounding box center [114, 153] width 142 height 79
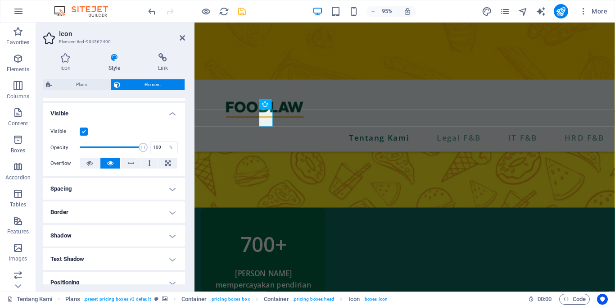
scroll to position [90, 0]
click at [57, 132] on label "Visible" at bounding box center [64, 132] width 29 height 11
click at [0, 0] on input "Visible" at bounding box center [0, 0] width 0 height 0
click at [57, 132] on label "Visible" at bounding box center [64, 132] width 29 height 11
click at [0, 0] on input "Visible" at bounding box center [0, 0] width 0 height 0
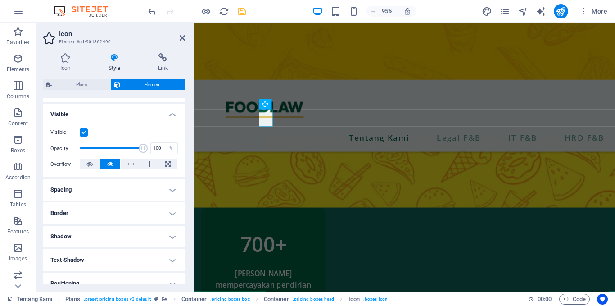
click at [82, 131] on label at bounding box center [84, 132] width 8 height 8
click at [0, 0] on input "Visible" at bounding box center [0, 0] width 0 height 0
click at [82, 131] on label at bounding box center [84, 132] width 8 height 8
click at [0, 0] on input "Visible" at bounding box center [0, 0] width 0 height 0
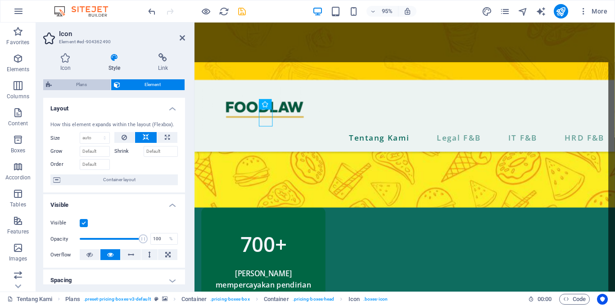
drag, startPoint x: 75, startPoint y: 86, endPoint x: 86, endPoint y: 82, distance: 12.4
click at [86, 82] on span "Plans" at bounding box center [81, 84] width 54 height 11
select select "rem"
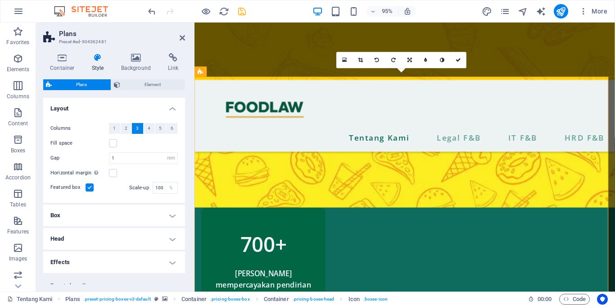
scroll to position [544, 0]
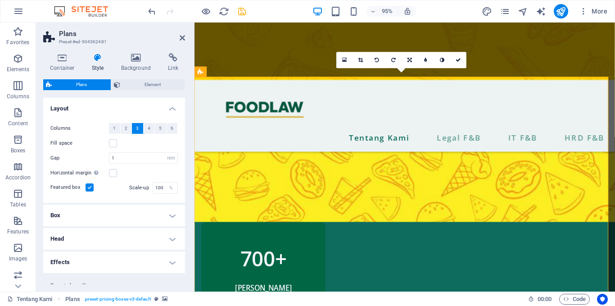
click at [128, 78] on div "Container Style Background Link Size Height Default px rem % vh vw Min. height …" at bounding box center [114, 168] width 142 height 231
click at [130, 82] on span "Element" at bounding box center [152, 84] width 59 height 11
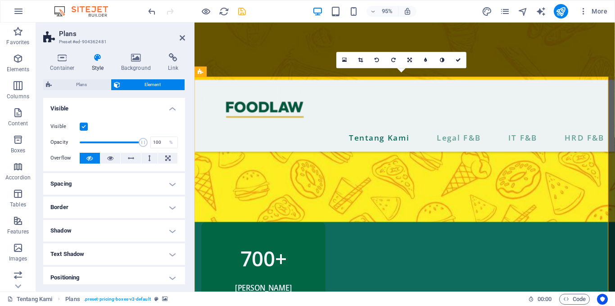
click at [130, 82] on span "Element" at bounding box center [152, 84] width 59 height 11
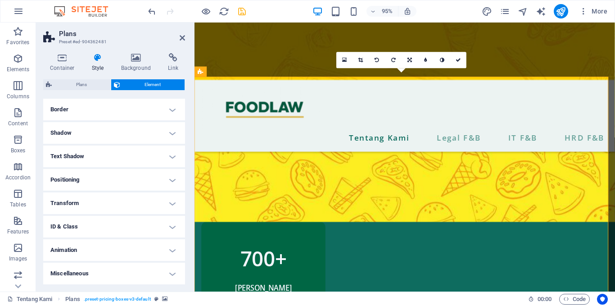
click at [86, 179] on h4 "Positioning" at bounding box center [114, 180] width 142 height 22
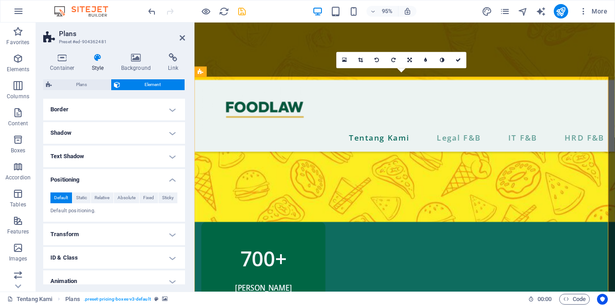
click at [82, 161] on h4 "Text Shadow" at bounding box center [114, 156] width 142 height 22
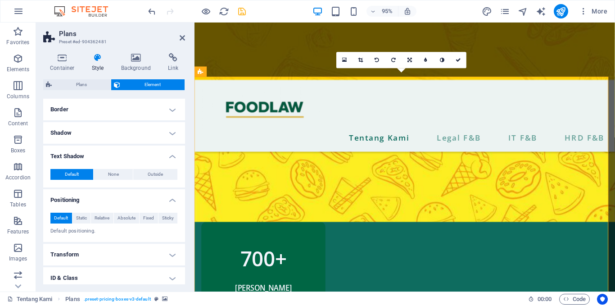
click at [99, 135] on h4 "Shadow" at bounding box center [114, 133] width 142 height 22
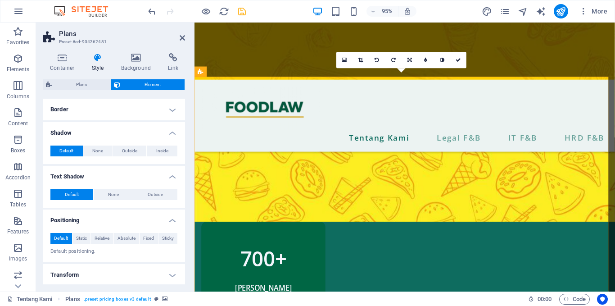
click at [108, 115] on h4 "Border" at bounding box center [114, 110] width 142 height 22
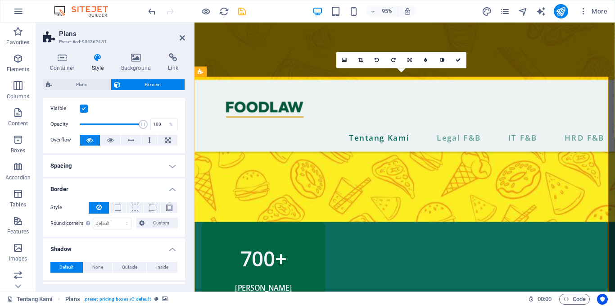
scroll to position [0, 0]
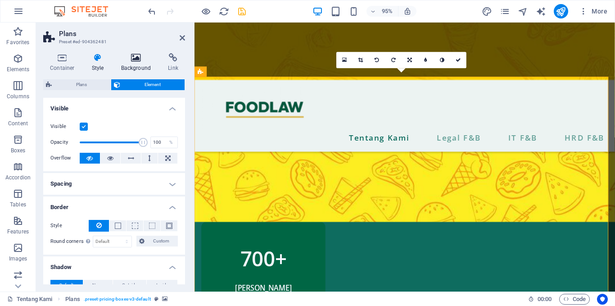
click at [142, 61] on icon at bounding box center [136, 57] width 44 height 9
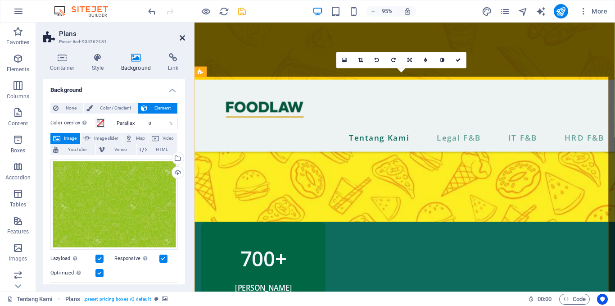
click at [181, 37] on icon at bounding box center [182, 37] width 5 height 7
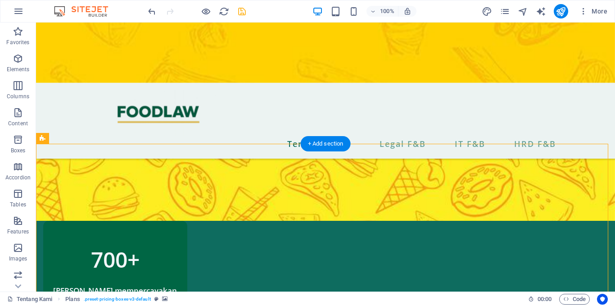
scroll to position [462, 0]
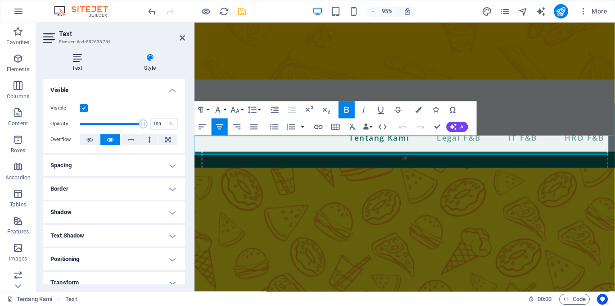
click at [86, 59] on icon at bounding box center [77, 57] width 68 height 9
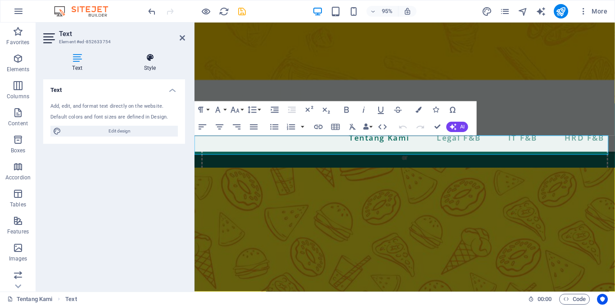
click at [143, 56] on icon at bounding box center [150, 57] width 70 height 9
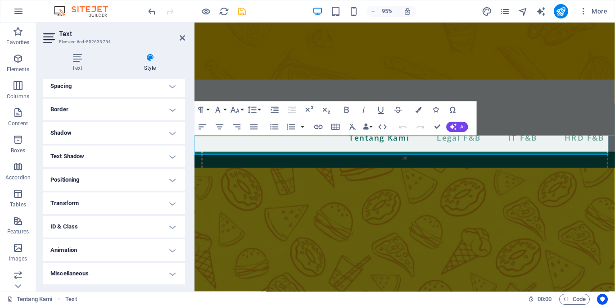
scroll to position [0, 0]
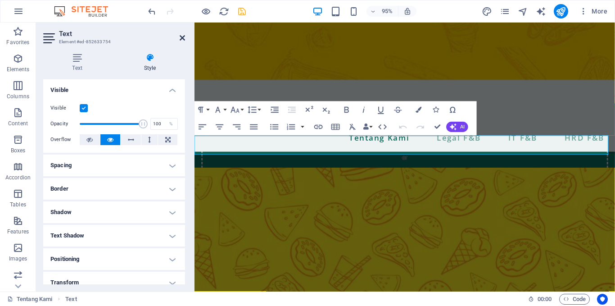
click at [184, 38] on icon at bounding box center [182, 37] width 5 height 7
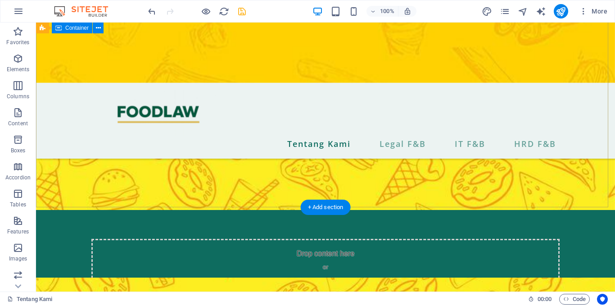
scroll to position [132, 0]
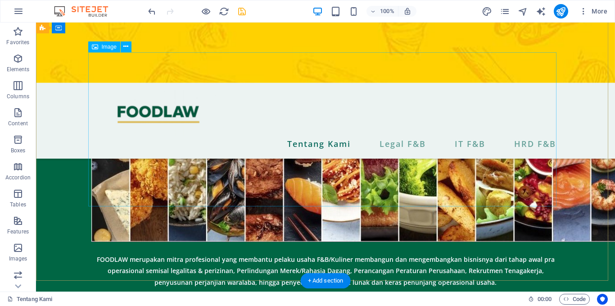
click at [377, 190] on figure at bounding box center [325, 146] width 468 height 189
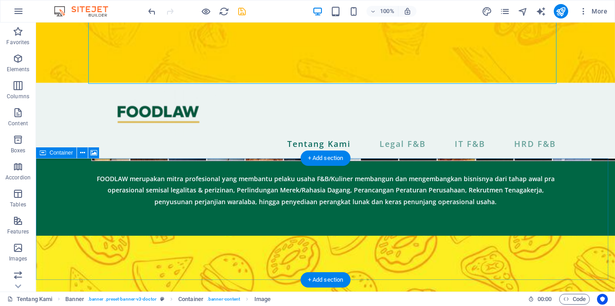
scroll to position [311, 0]
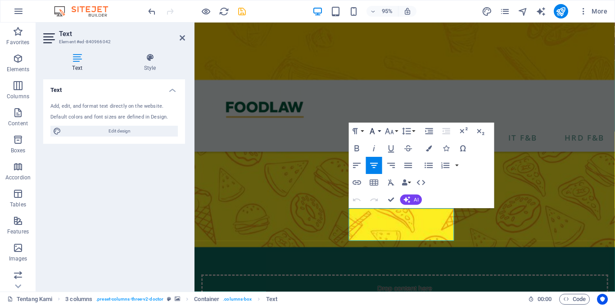
click at [380, 127] on button "Font Family" at bounding box center [374, 130] width 16 height 17
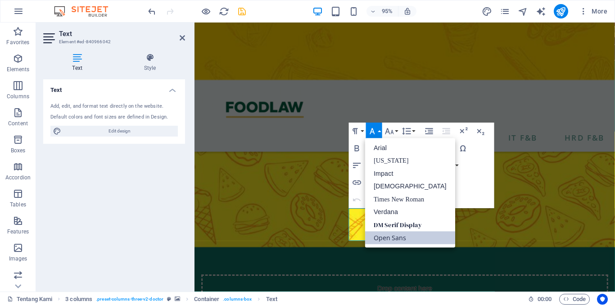
scroll to position [0, 0]
click at [398, 133] on button "Font Size" at bounding box center [391, 130] width 16 height 17
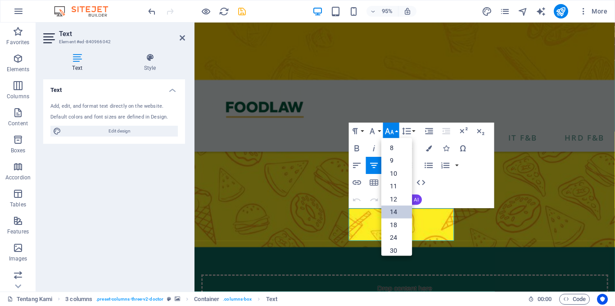
click at [394, 214] on link "14" at bounding box center [396, 211] width 31 height 13
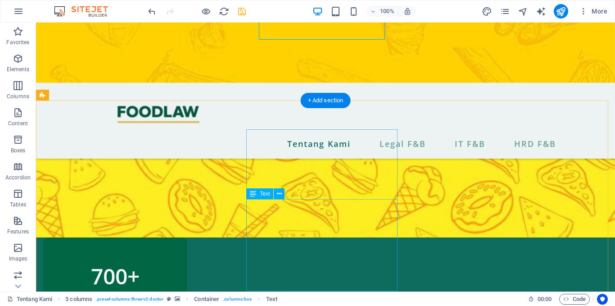
scroll to position [528, 0]
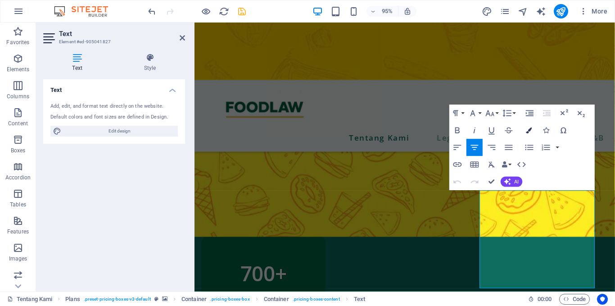
click at [529, 129] on icon "button" at bounding box center [529, 130] width 6 height 6
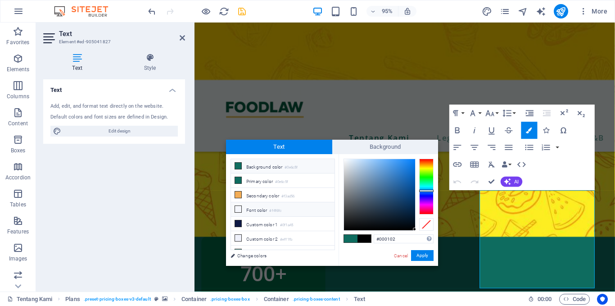
click at [240, 208] on icon at bounding box center [238, 209] width 6 height 6
type input "#f4f6fc"
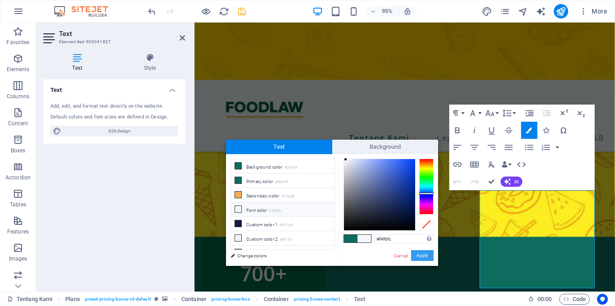
click at [417, 254] on button "Apply" at bounding box center [422, 255] width 23 height 11
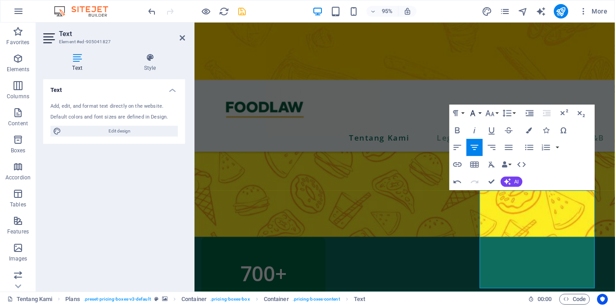
click at [482, 116] on button "Font Family" at bounding box center [474, 112] width 16 height 17
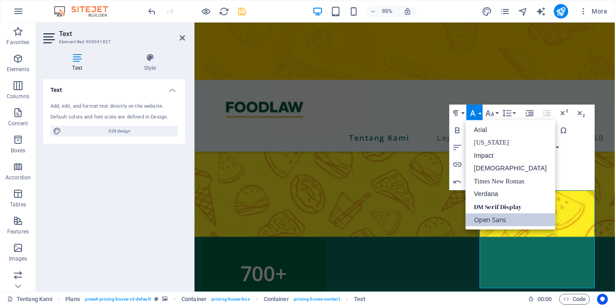
scroll to position [0, 0]
click at [499, 115] on button "Font Size" at bounding box center [491, 112] width 16 height 17
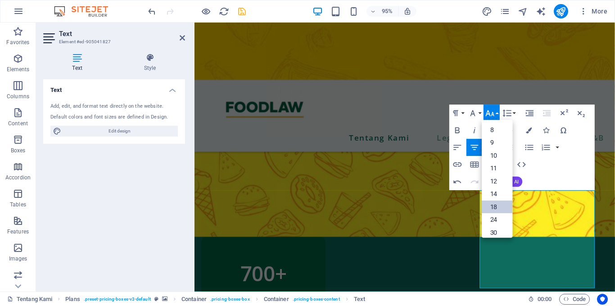
click at [497, 204] on link "18" at bounding box center [497, 206] width 31 height 13
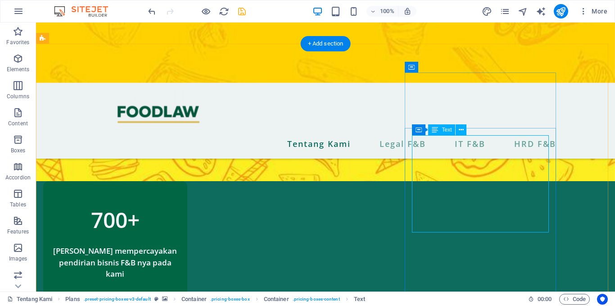
scroll to position [584, 0]
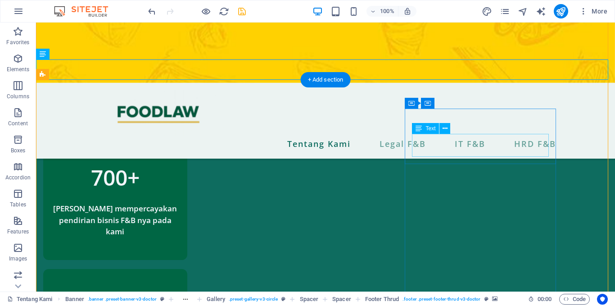
scroll to position [546, 0]
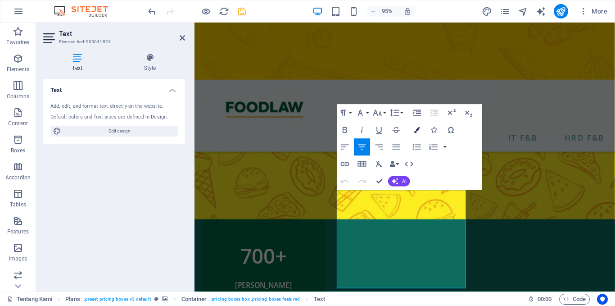
click at [420, 128] on button "Colors" at bounding box center [417, 130] width 16 height 17
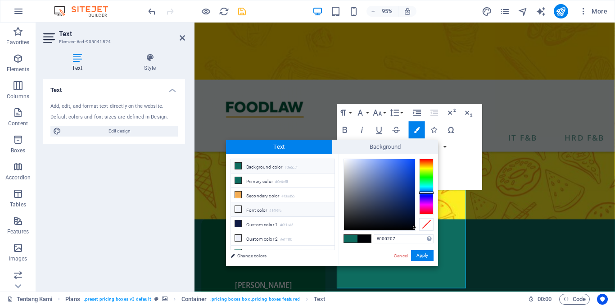
click at [238, 207] on icon at bounding box center [238, 209] width 6 height 6
type input "#f4f6fc"
click at [421, 252] on button "Apply" at bounding box center [422, 255] width 23 height 11
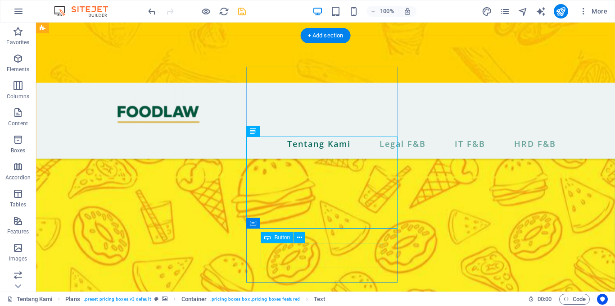
scroll to position [591, 0]
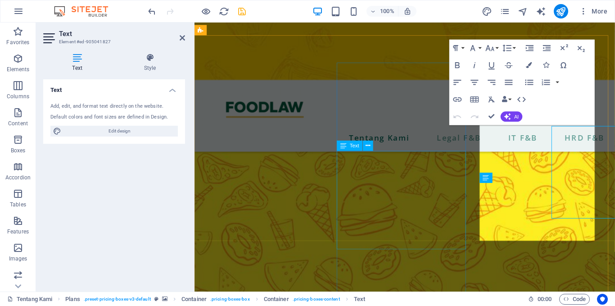
scroll to position [587, 0]
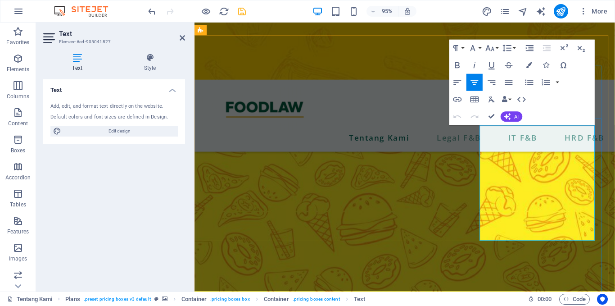
drag, startPoint x: 569, startPoint y: 163, endPoint x: 506, endPoint y: 127, distance: 73.0
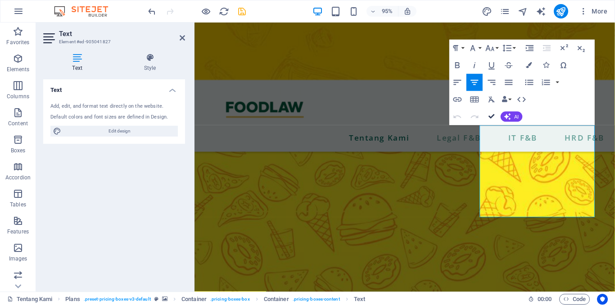
scroll to position [599, 0]
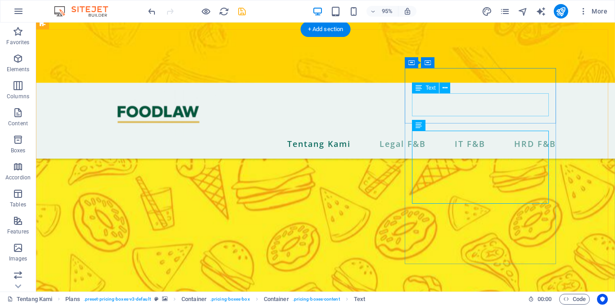
scroll to position [598, 0]
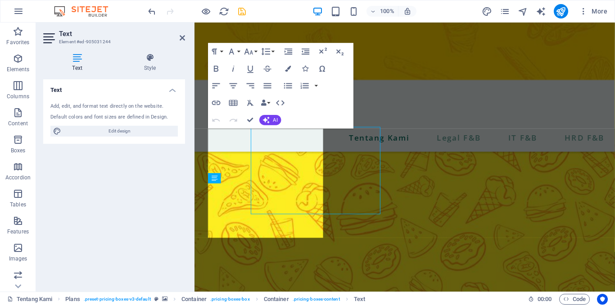
scroll to position [594, 0]
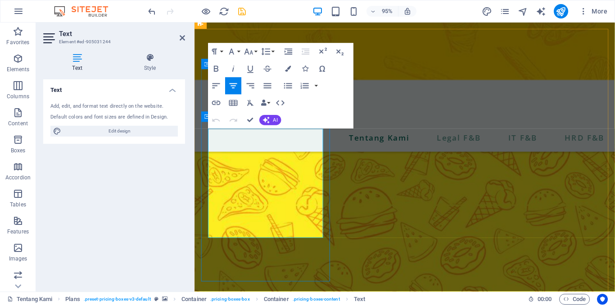
drag, startPoint x: 324, startPoint y: 150, endPoint x: 198, endPoint y: 133, distance: 127.1
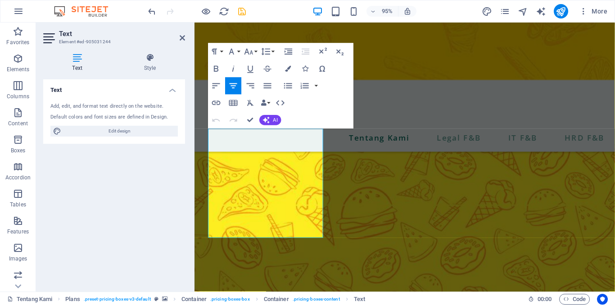
scroll to position [600, 0]
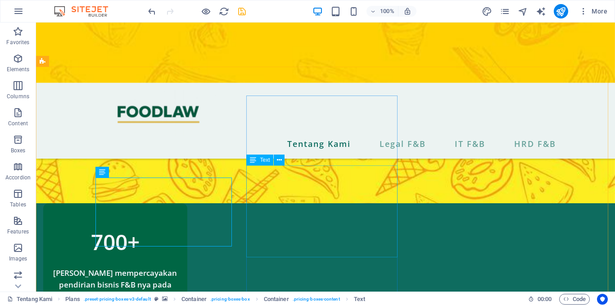
scroll to position [561, 0]
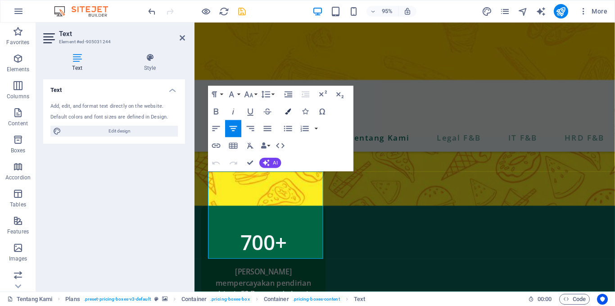
click at [285, 116] on button "Colors" at bounding box center [288, 111] width 16 height 17
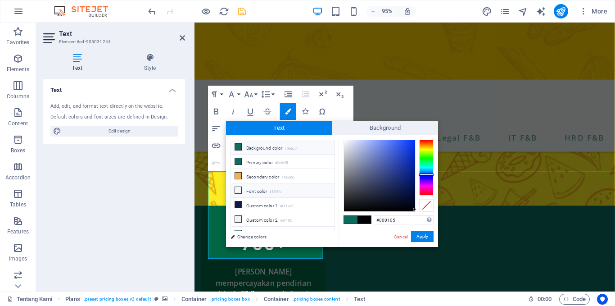
click at [237, 190] on icon at bounding box center [238, 190] width 6 height 6
type input "#f4f6fc"
click at [423, 235] on button "Apply" at bounding box center [422, 236] width 23 height 11
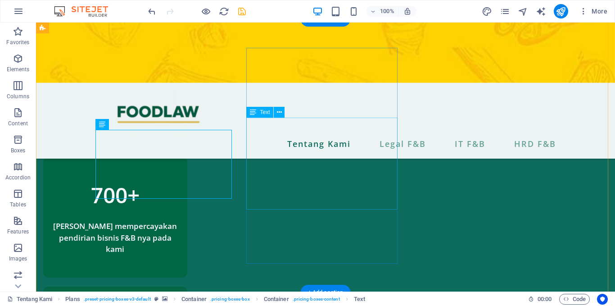
scroll to position [608, 0]
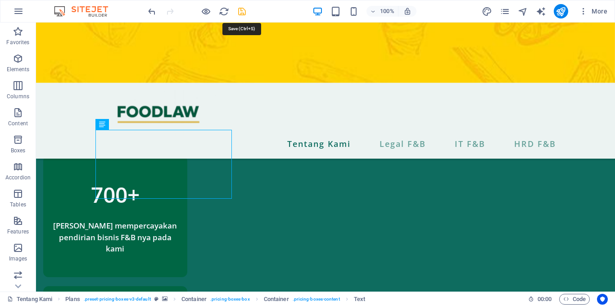
click at [239, 15] on icon "save" at bounding box center [242, 11] width 10 height 10
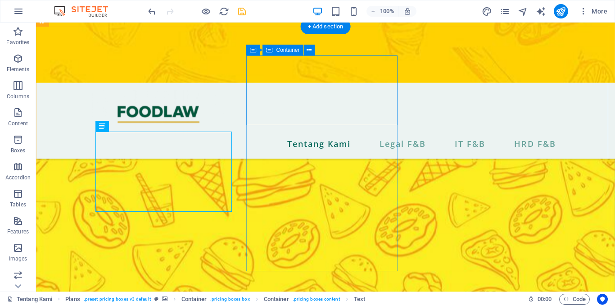
scroll to position [601, 0]
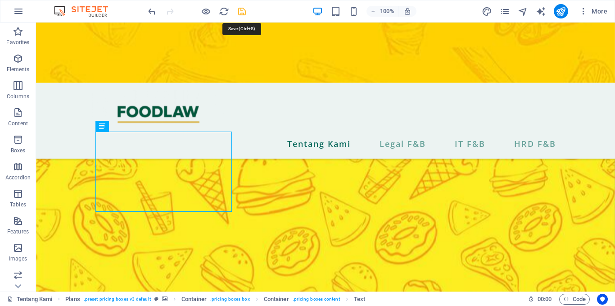
click at [238, 10] on icon "save" at bounding box center [242, 11] width 10 height 10
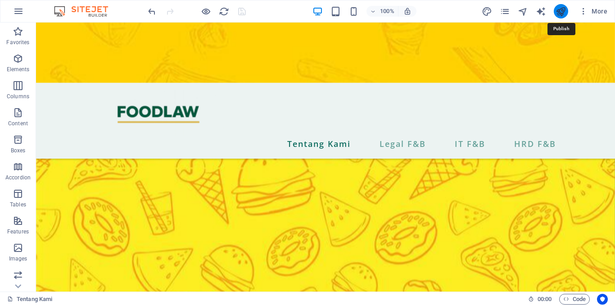
click at [558, 8] on icon "publish" at bounding box center [560, 11] width 10 height 10
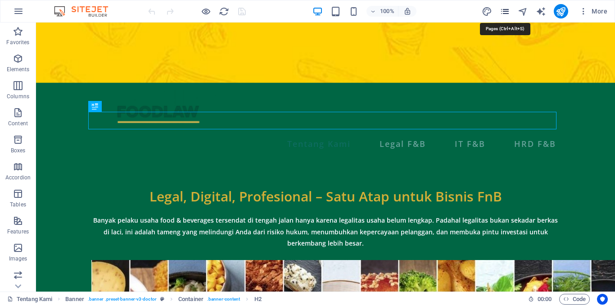
click at [500, 11] on icon "pages" at bounding box center [505, 11] width 10 height 10
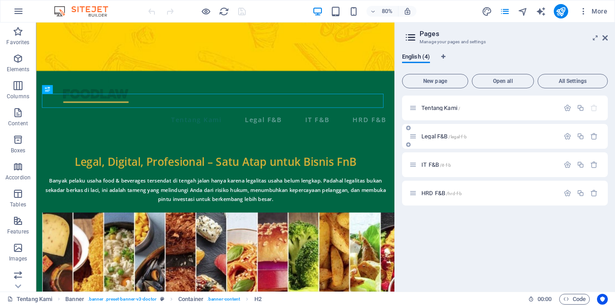
click at [437, 135] on span "Legal F&B /legal-f-b" at bounding box center [443, 136] width 45 height 7
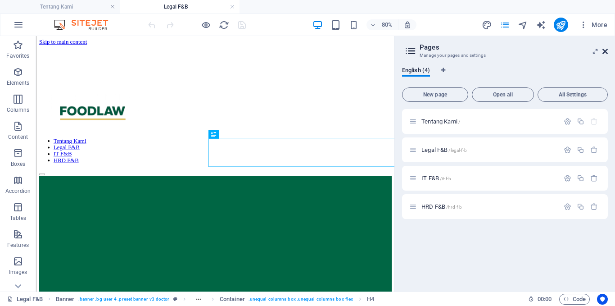
click at [603, 49] on icon at bounding box center [604, 51] width 5 height 7
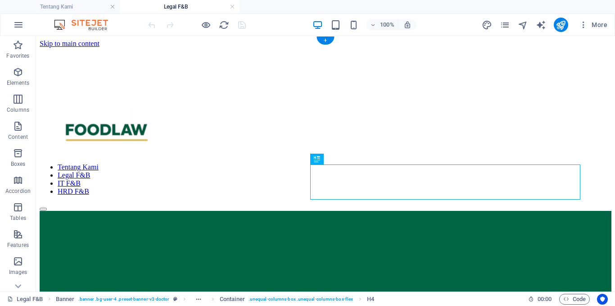
click at [249, 211] on figure at bounding box center [326, 211] width 572 height 0
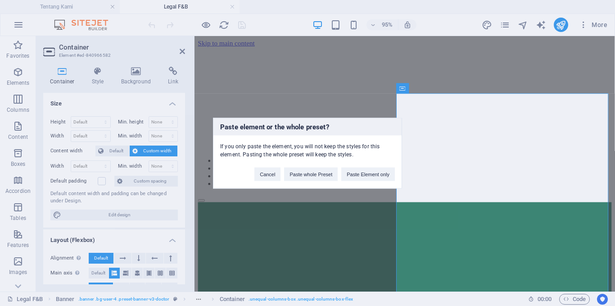
click at [327, 133] on h3 "Paste element or the whole preset?" at bounding box center [307, 126] width 188 height 17
click at [271, 172] on button "Cancel" at bounding box center [267, 174] width 26 height 14
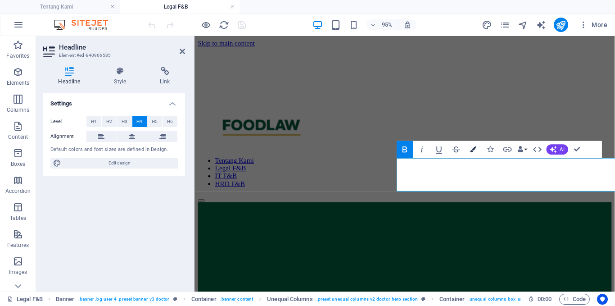
click at [468, 153] on button "Colors" at bounding box center [473, 149] width 16 height 17
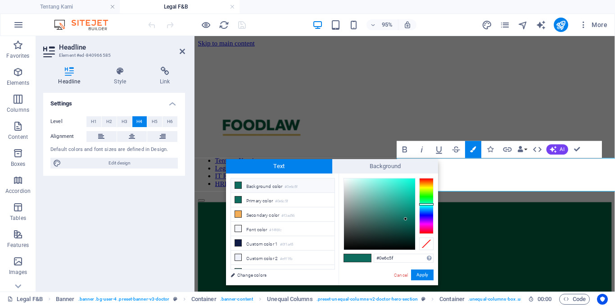
type input "#e4f2f0"
click at [347, 181] on div at bounding box center [379, 213] width 71 height 71
click at [411, 251] on div "#e4f2f0 Supported formats #0852ed rgb(8, 82, 237) rgba(8, 82, 237, 90%) hsv(221…" at bounding box center [387, 294] width 99 height 242
click at [430, 276] on button "Apply" at bounding box center [422, 274] width 23 height 11
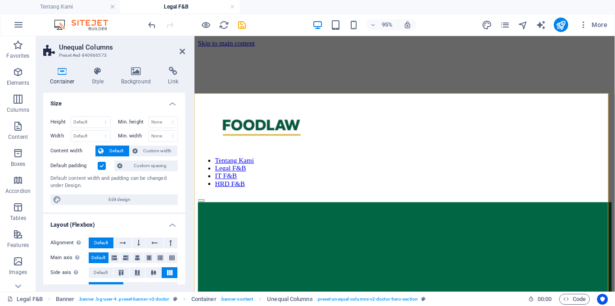
click at [103, 167] on label at bounding box center [102, 166] width 8 height 8
click at [0, 0] on input "Default padding" at bounding box center [0, 0] width 0 height 0
click at [103, 167] on label at bounding box center [102, 166] width 8 height 8
click at [0, 0] on input "Default padding" at bounding box center [0, 0] width 0 height 0
click at [158, 144] on div "Height Default px rem % vh vw Min. height None px rem % vh vw Width Default px …" at bounding box center [114, 160] width 142 height 103
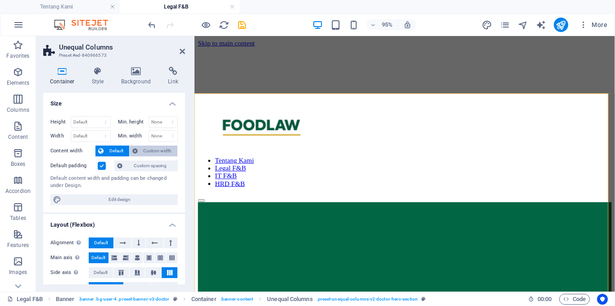
click at [158, 148] on span "Custom width" at bounding box center [157, 150] width 35 height 11
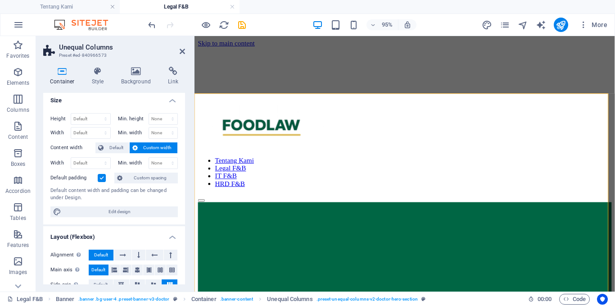
scroll to position [5, 0]
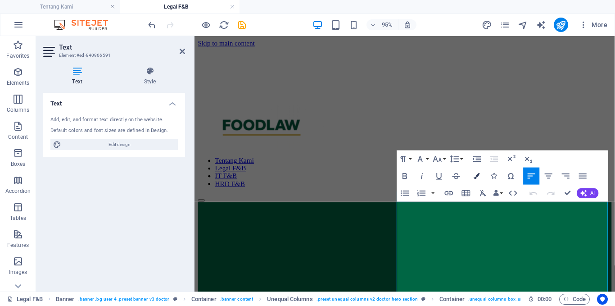
click at [477, 180] on button "Colors" at bounding box center [476, 175] width 16 height 17
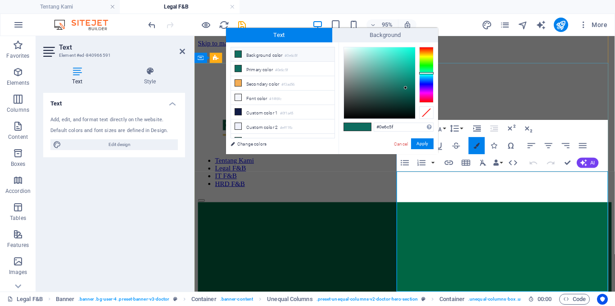
scroll to position [32, 0]
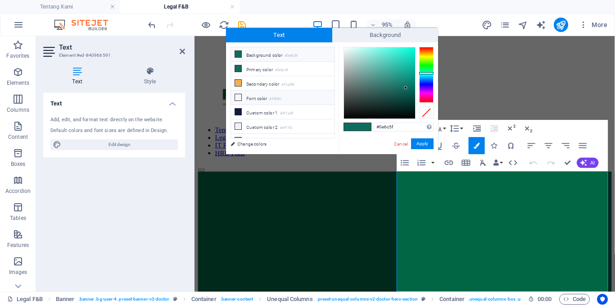
click at [235, 94] on icon at bounding box center [238, 97] width 6 height 6
type input "#f4f6fc"
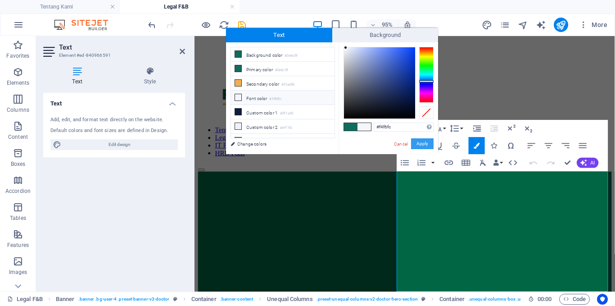
click at [427, 139] on button "Apply" at bounding box center [422, 143] width 23 height 11
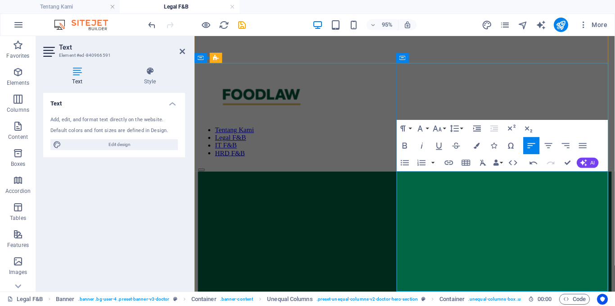
click at [243, 21] on icon "save" at bounding box center [242, 25] width 10 height 10
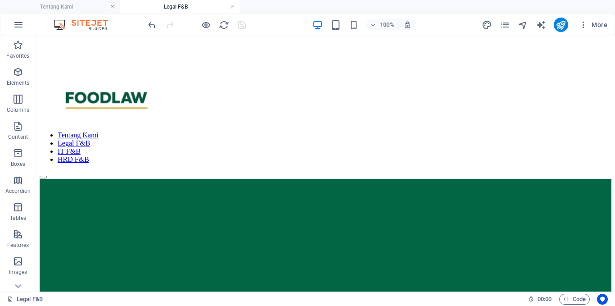
click at [233, 25] on div at bounding box center [196, 25] width 101 height 14
click at [561, 29] on icon "publish" at bounding box center [560, 25] width 10 height 10
